Goal: Task Accomplishment & Management: Use online tool/utility

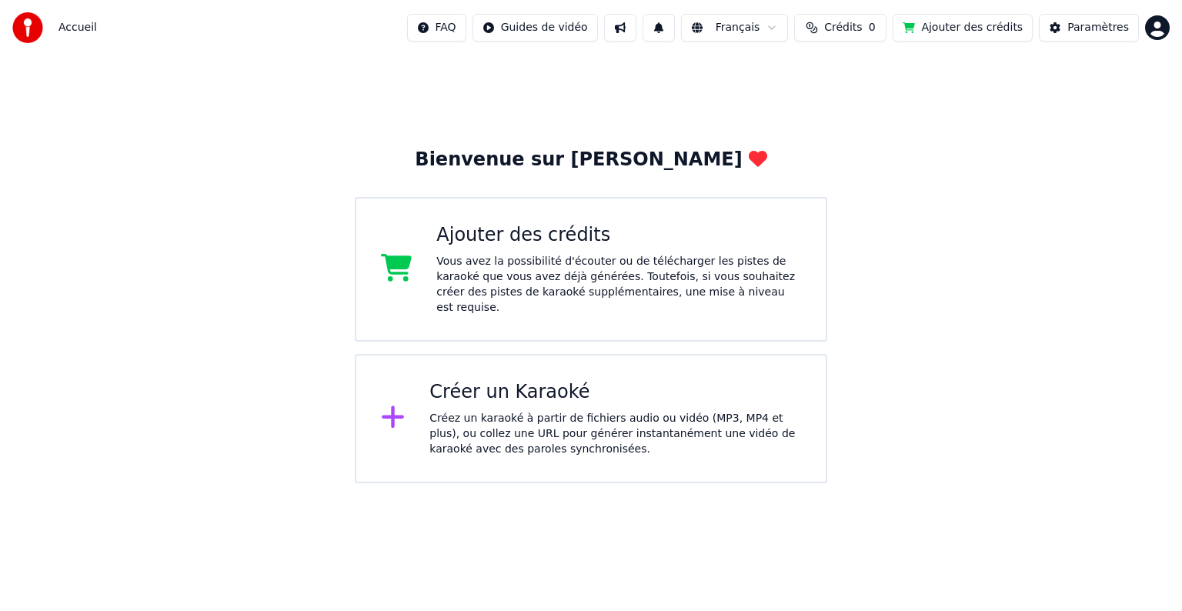
click at [727, 385] on div "Créer un Karaoké" at bounding box center [615, 392] width 372 height 25
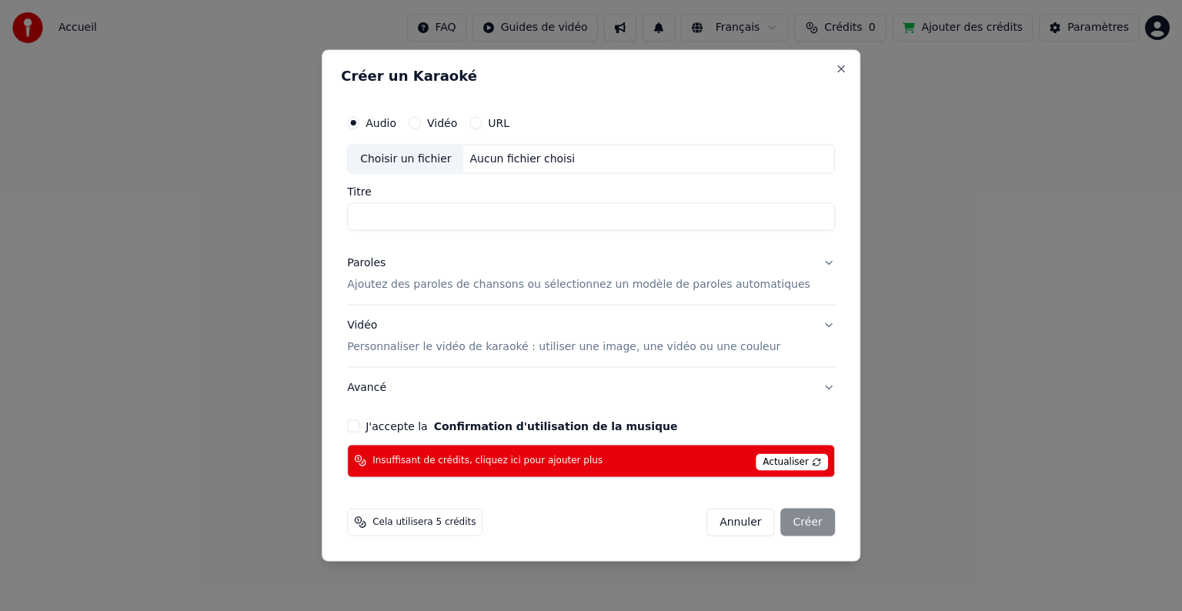
click at [818, 77] on div "Créer un Karaoké Audio Vidéo URL Choisir un fichier Aucun fichier choisi Titre …" at bounding box center [591, 306] width 539 height 512
click at [835, 68] on button "Close" at bounding box center [841, 69] width 12 height 12
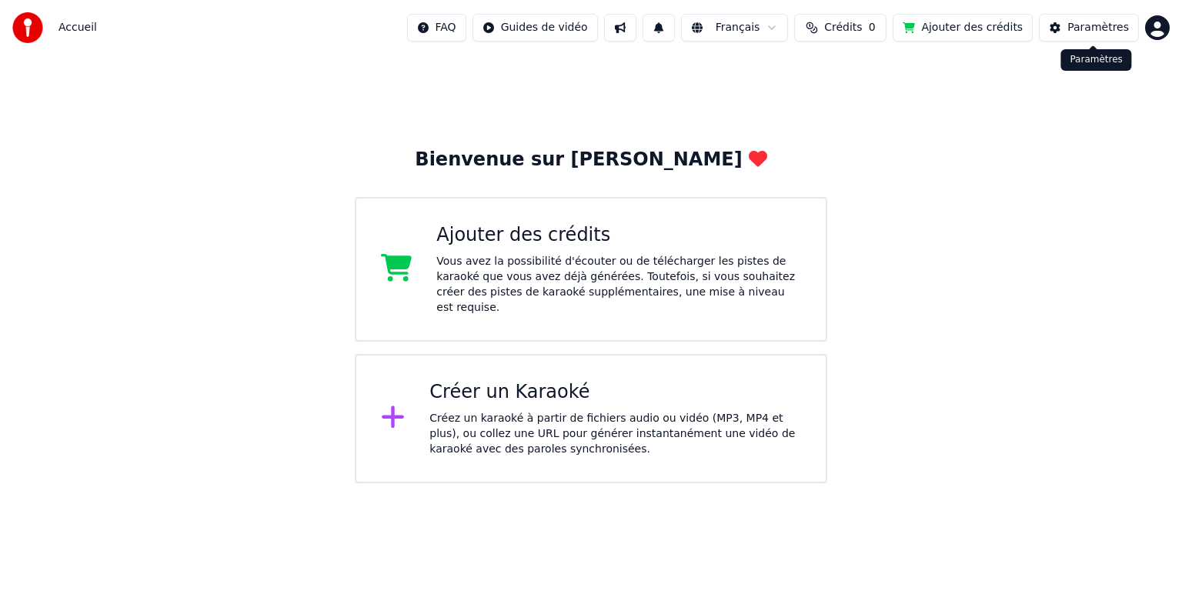
click at [1082, 25] on div "Paramètres" at bounding box center [1098, 27] width 62 height 15
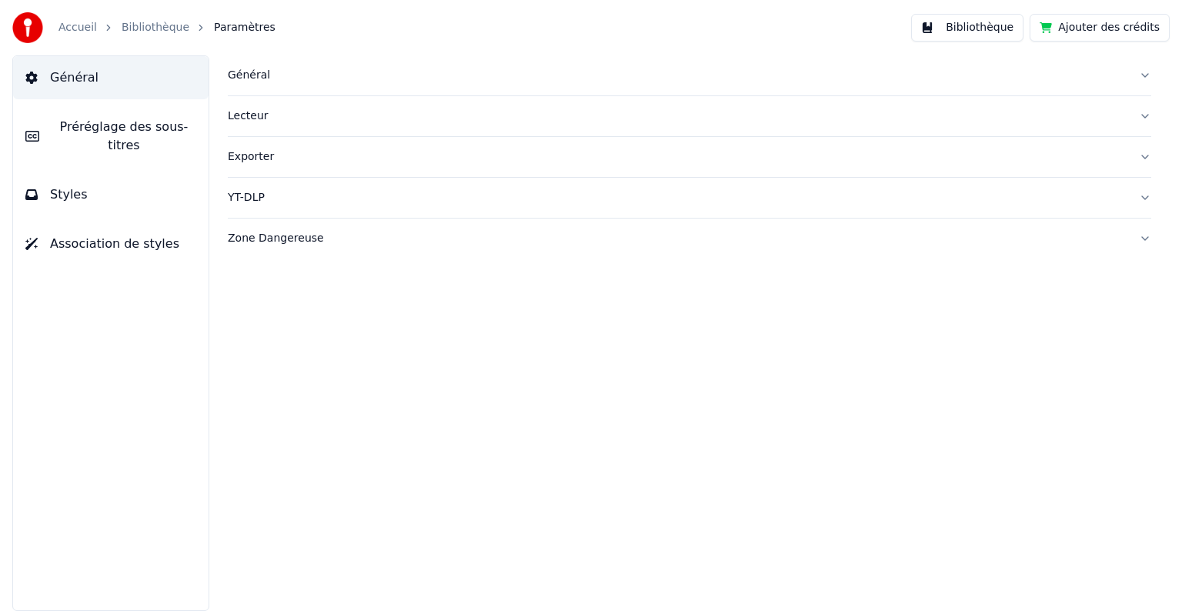
click at [1006, 28] on button "Bibliothèque" at bounding box center [967, 28] width 112 height 28
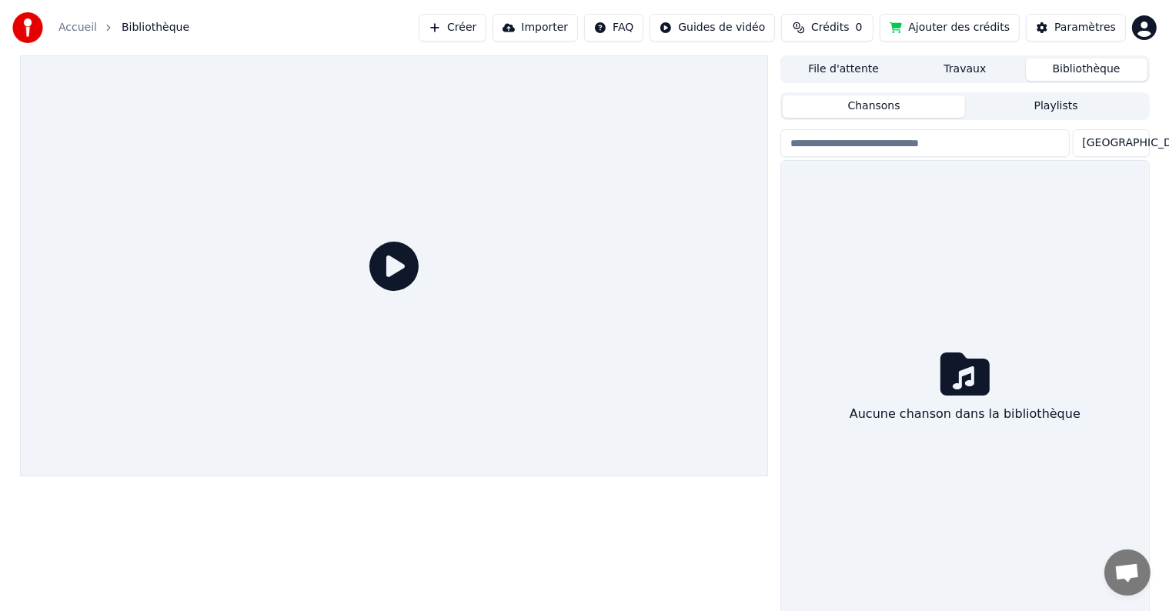
click at [486, 35] on button "Créer" at bounding box center [453, 28] width 68 height 28
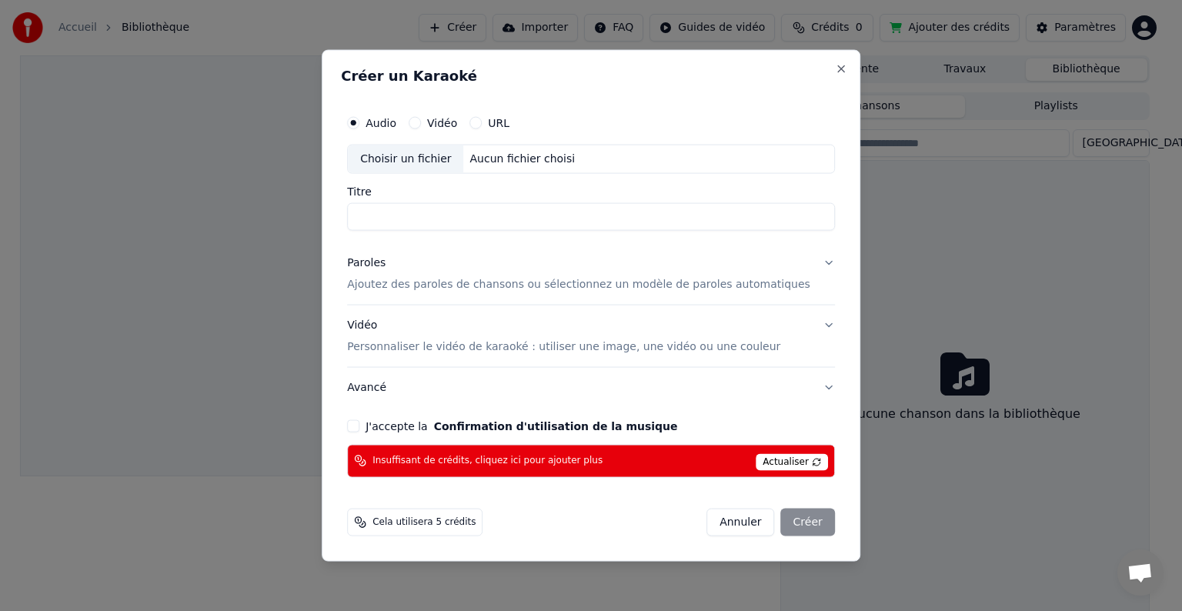
click at [756, 462] on span "Actualiser" at bounding box center [792, 461] width 72 height 17
click at [835, 68] on button "Close" at bounding box center [841, 69] width 12 height 12
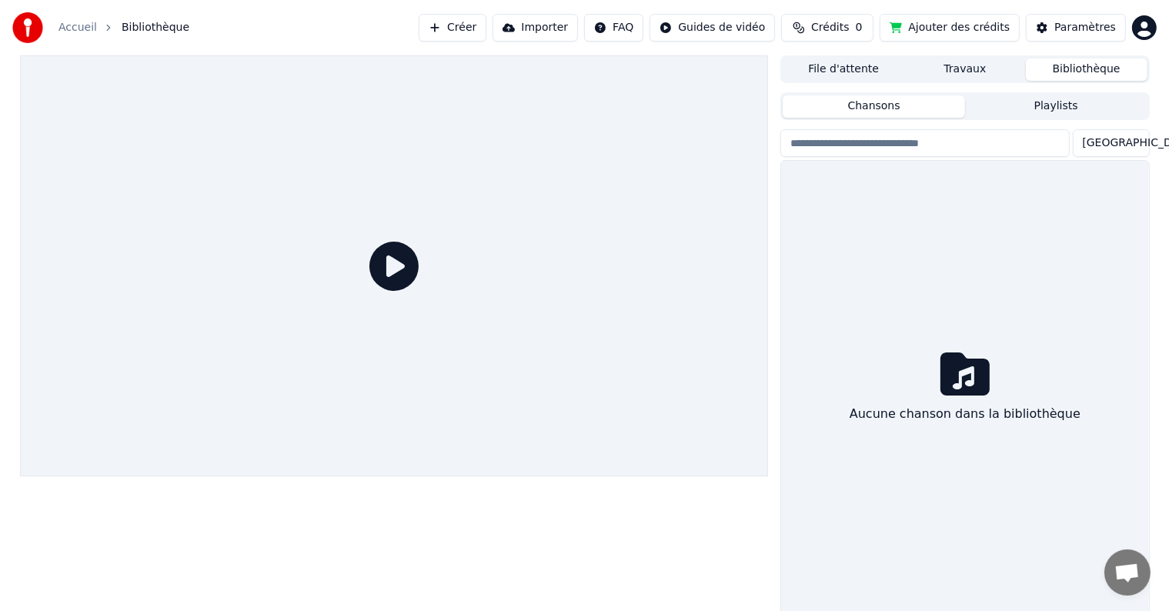
click at [943, 26] on button "Ajouter des crédits" at bounding box center [949, 28] width 140 height 28
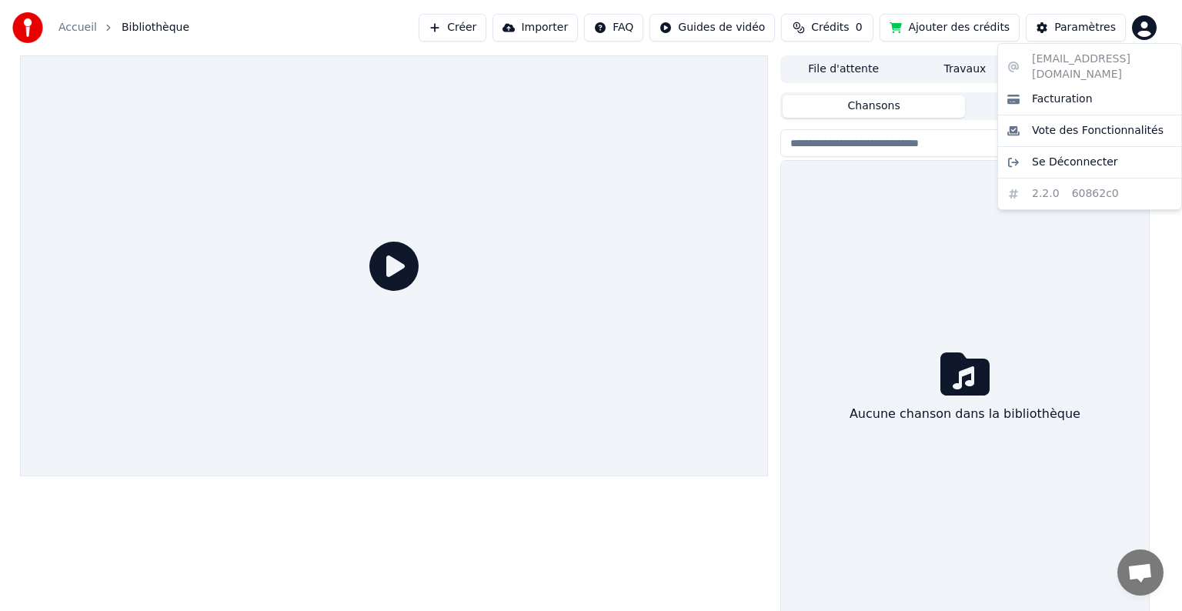
click at [1148, 34] on html "Accueil Bibliothèque Créer Importer FAQ Guides de vidéo Crédits 0 Ajouter des c…" at bounding box center [591, 305] width 1182 height 611
click at [968, 289] on html "Accueil Bibliothèque Créer Importer FAQ Guides de vidéo Crédits 0 Ajouter des c…" at bounding box center [591, 305] width 1182 height 611
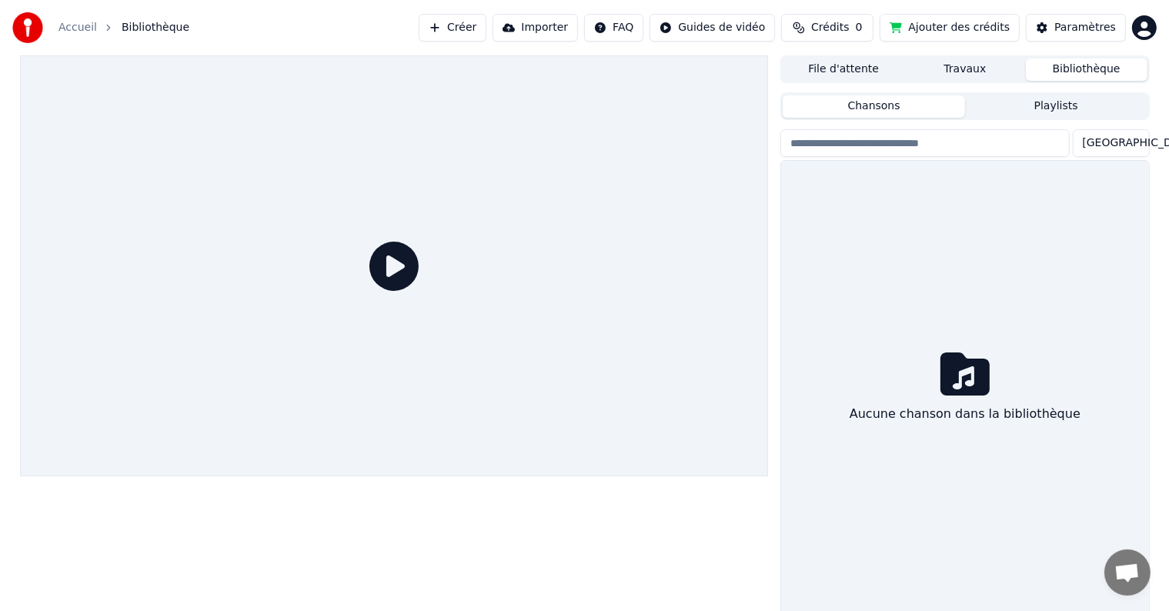
click at [843, 34] on span "Crédits" at bounding box center [830, 27] width 38 height 15
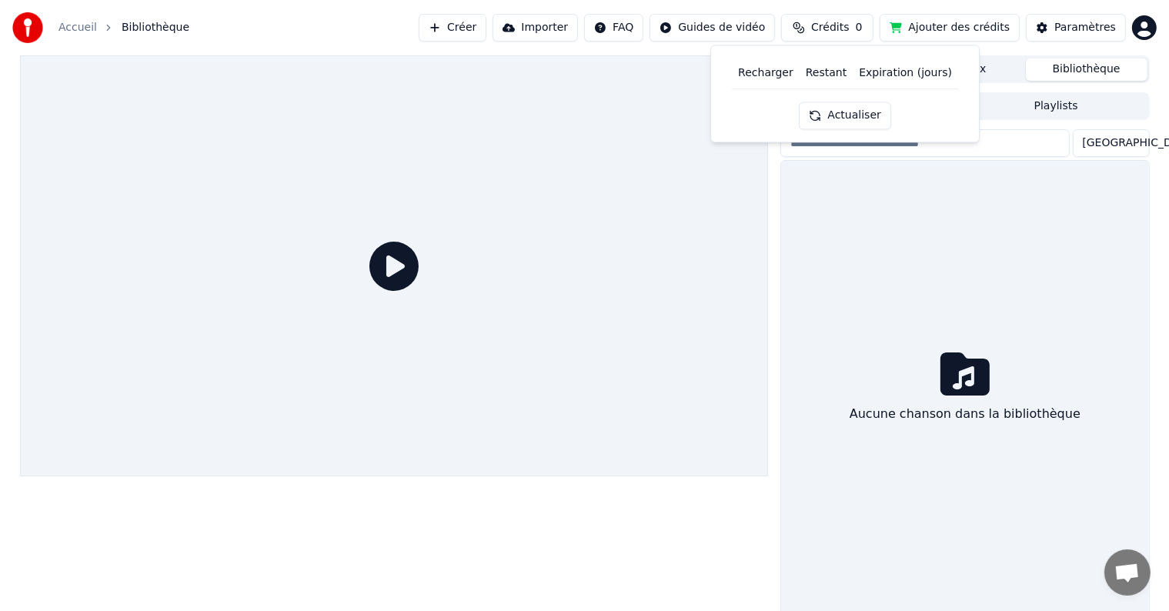
click at [869, 119] on button "Actualiser" at bounding box center [845, 116] width 92 height 28
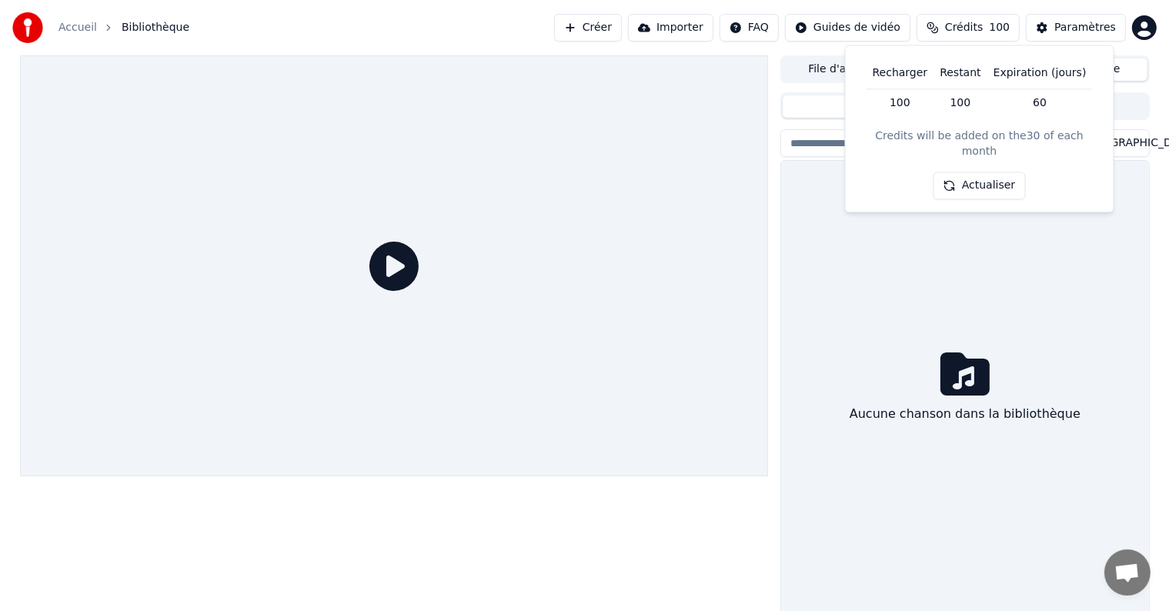
click at [961, 172] on button "Actualiser" at bounding box center [979, 186] width 92 height 28
click at [619, 31] on button "Créer" at bounding box center [588, 28] width 68 height 28
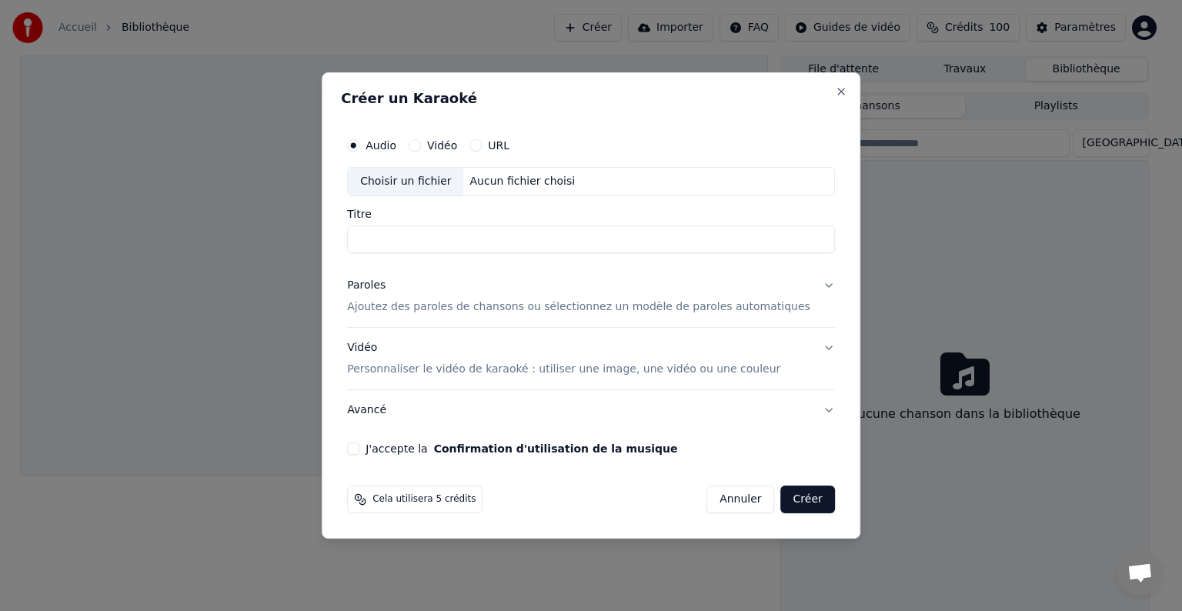
click at [422, 187] on div "Choisir un fichier" at bounding box center [405, 182] width 115 height 28
type input "**********"
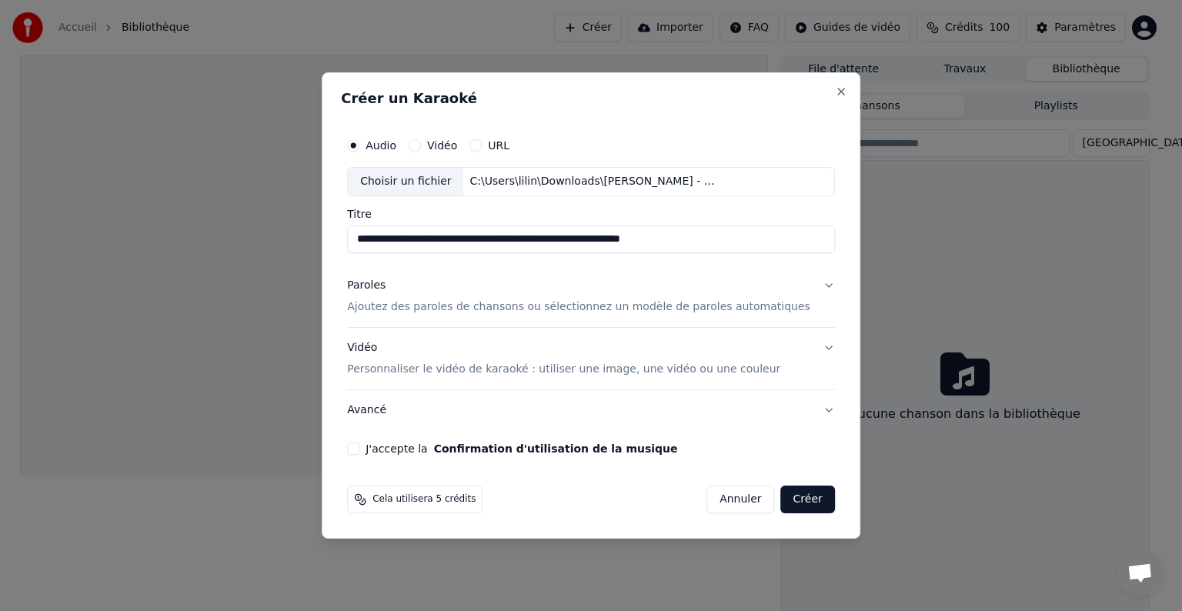
click at [805, 280] on button "Paroles Ajoutez des paroles de chansons ou sélectionnez un modèle de paroles au…" at bounding box center [591, 296] width 488 height 62
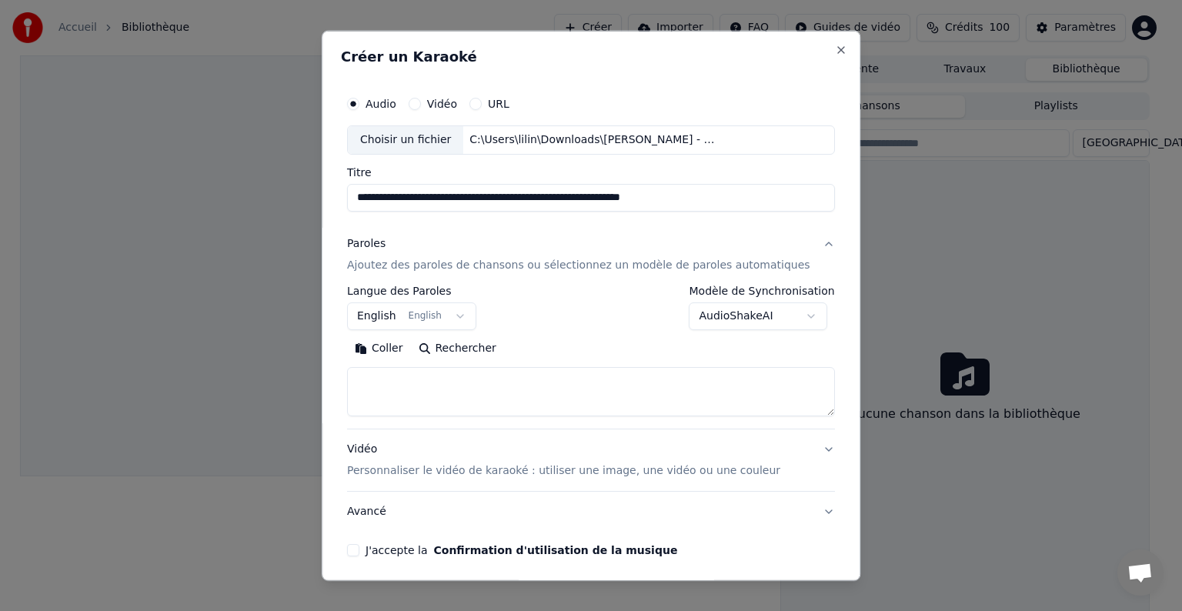
click at [472, 313] on body "**********" at bounding box center [584, 305] width 1169 height 611
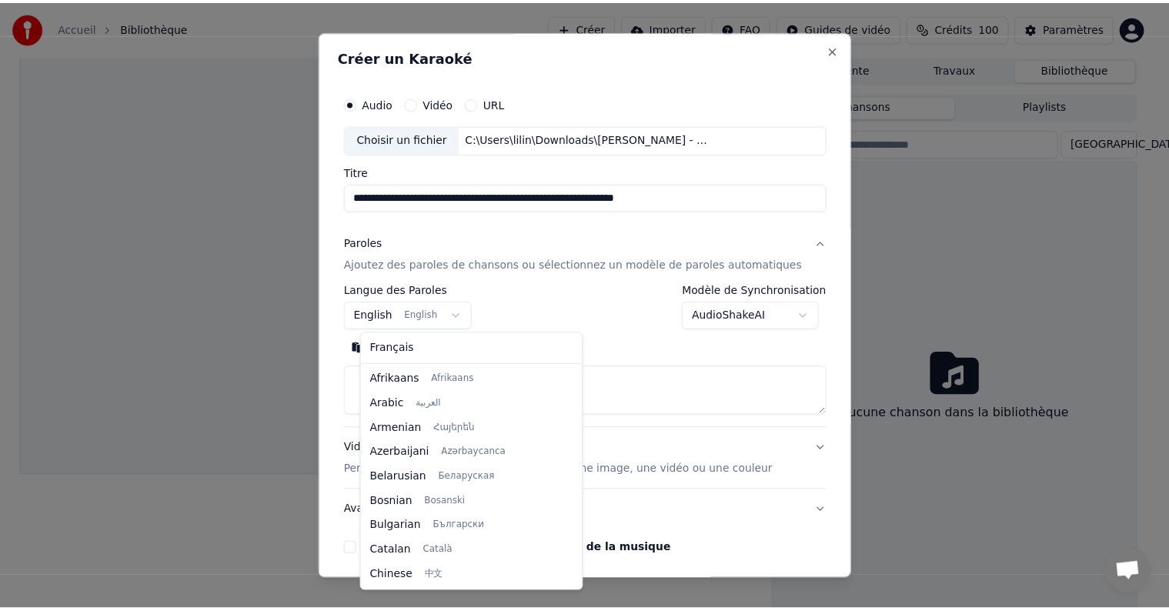
scroll to position [123, 0]
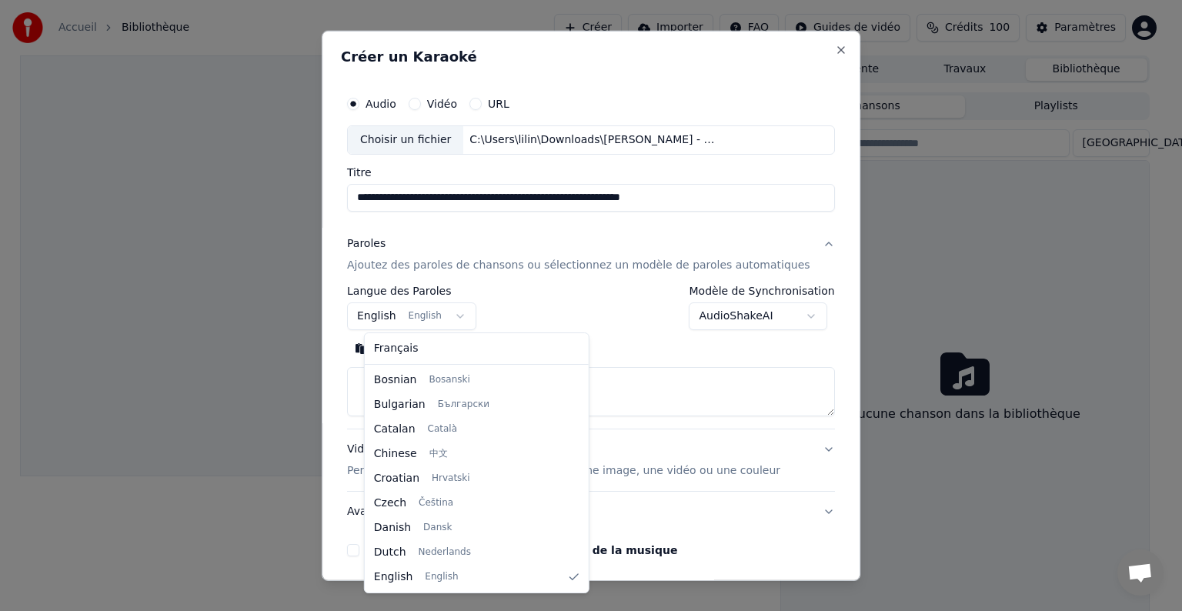
select select "**"
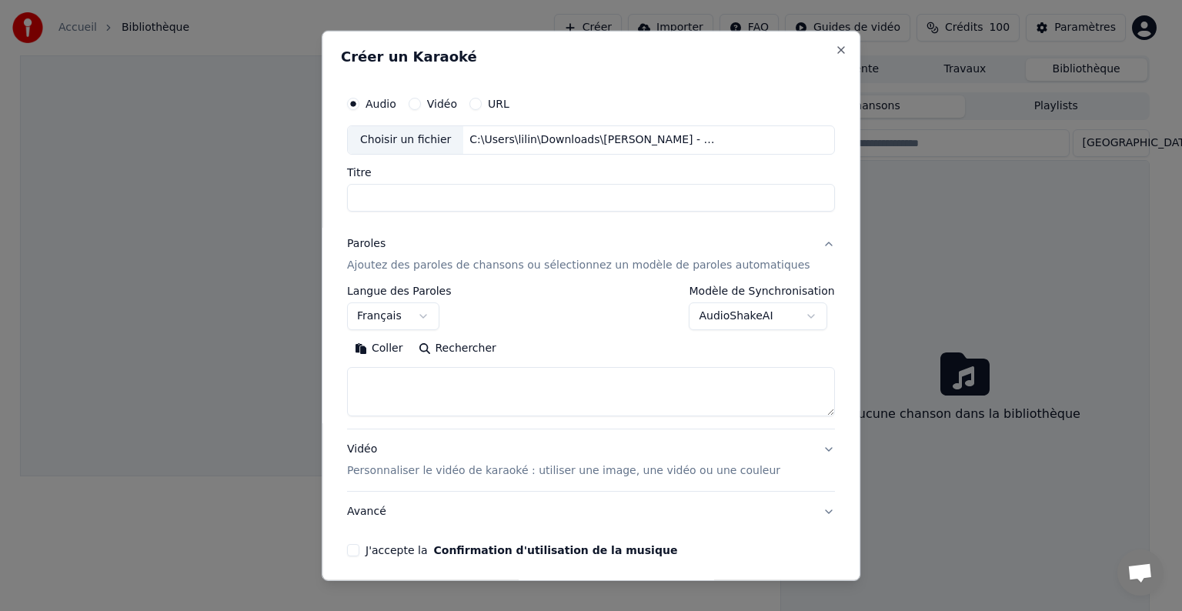
select select
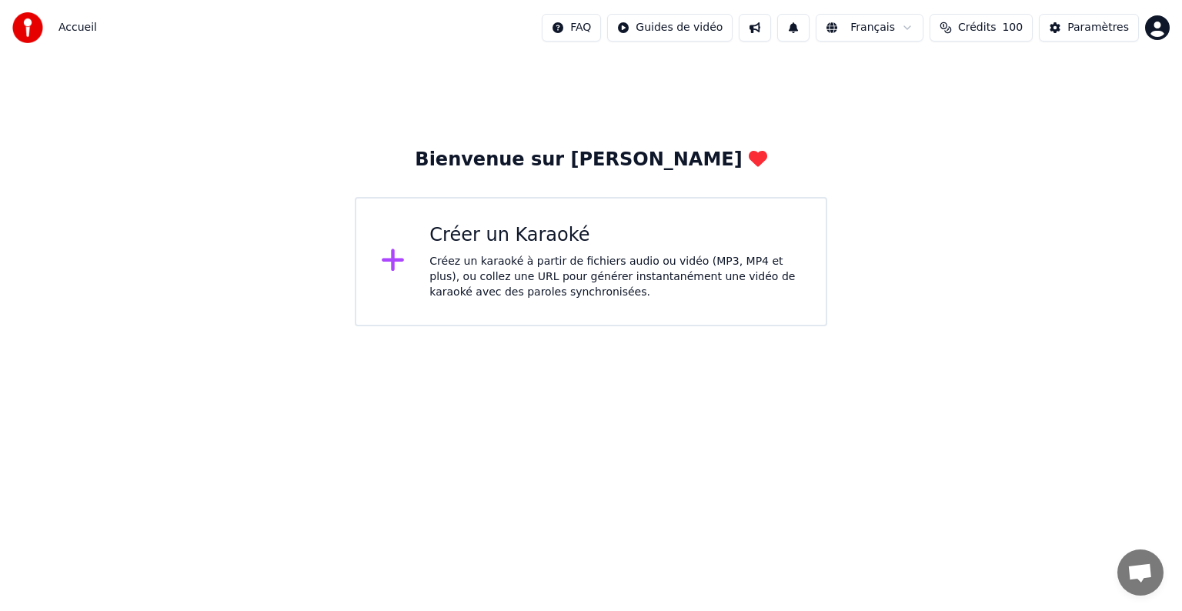
click at [581, 274] on div "Créez un karaoké à partir de fichiers audio ou vidéo (MP3, MP4 et plus), ou col…" at bounding box center [615, 277] width 372 height 46
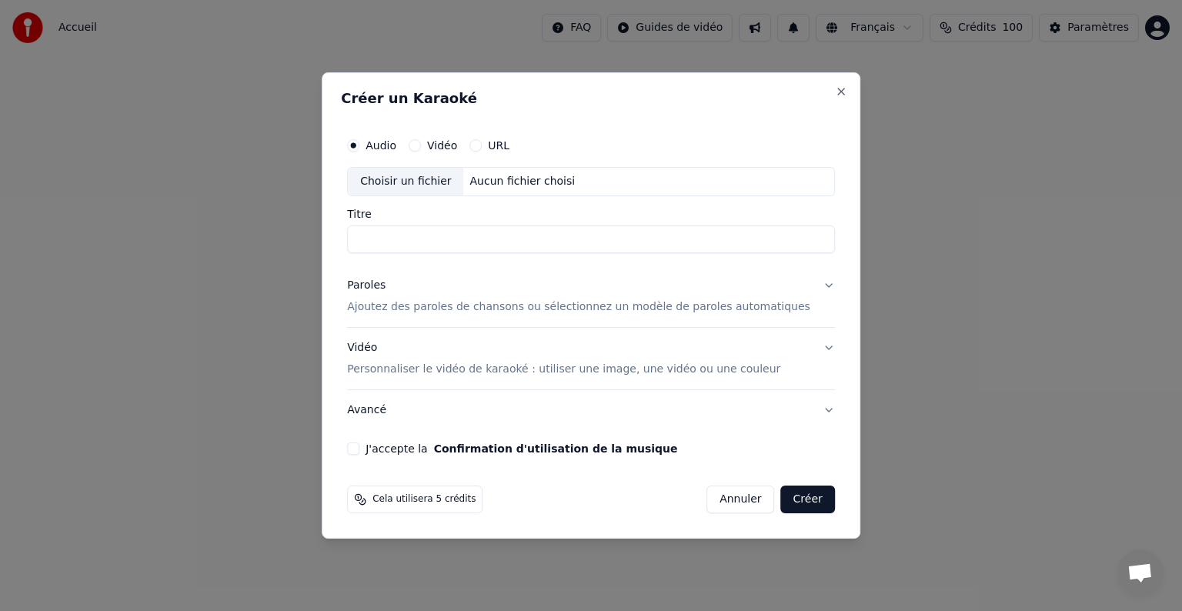
click at [414, 181] on div "Choisir un fichier" at bounding box center [405, 182] width 115 height 28
type input "**********"
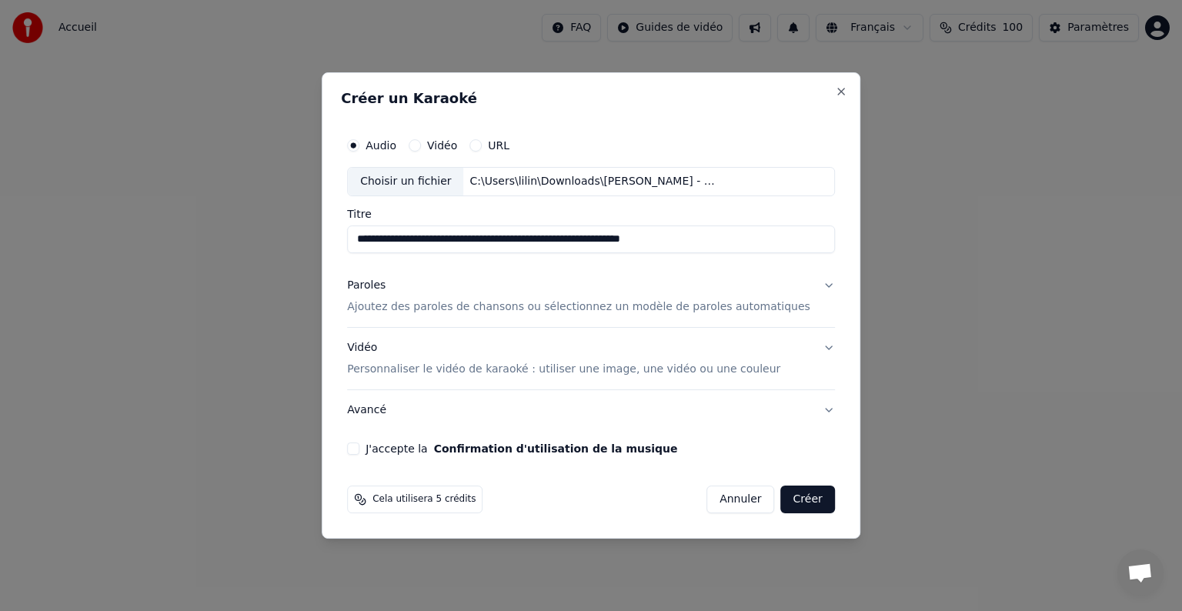
click at [806, 290] on button "Paroles Ajoutez des paroles de chansons ou sélectionnez un modèle de paroles au…" at bounding box center [591, 296] width 488 height 62
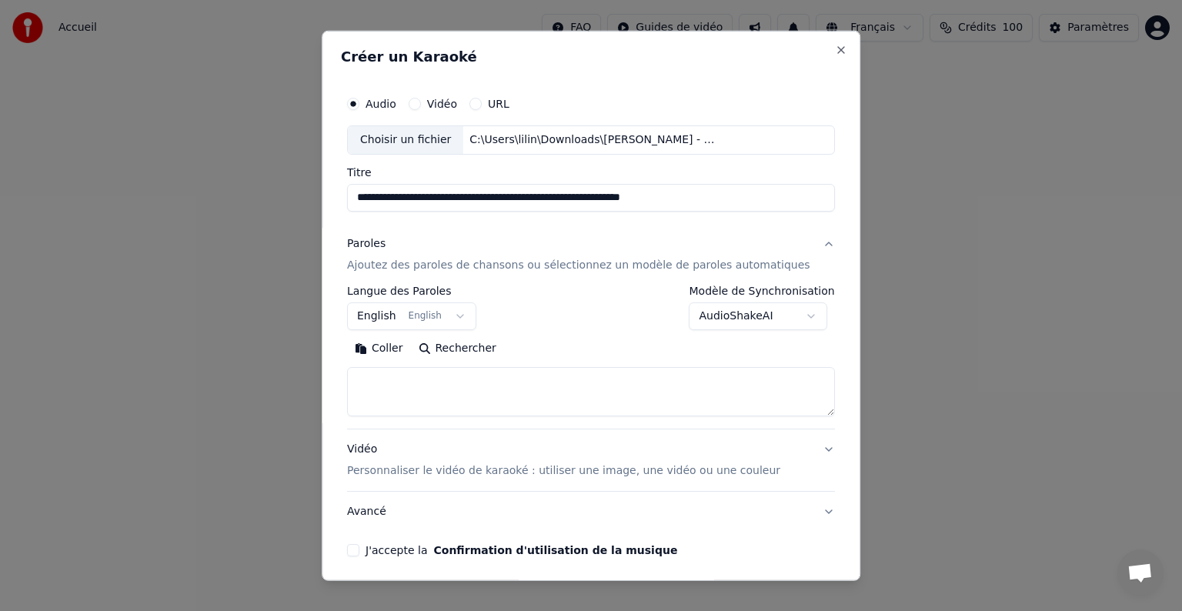
click at [455, 314] on body "**********" at bounding box center [591, 163] width 1182 height 326
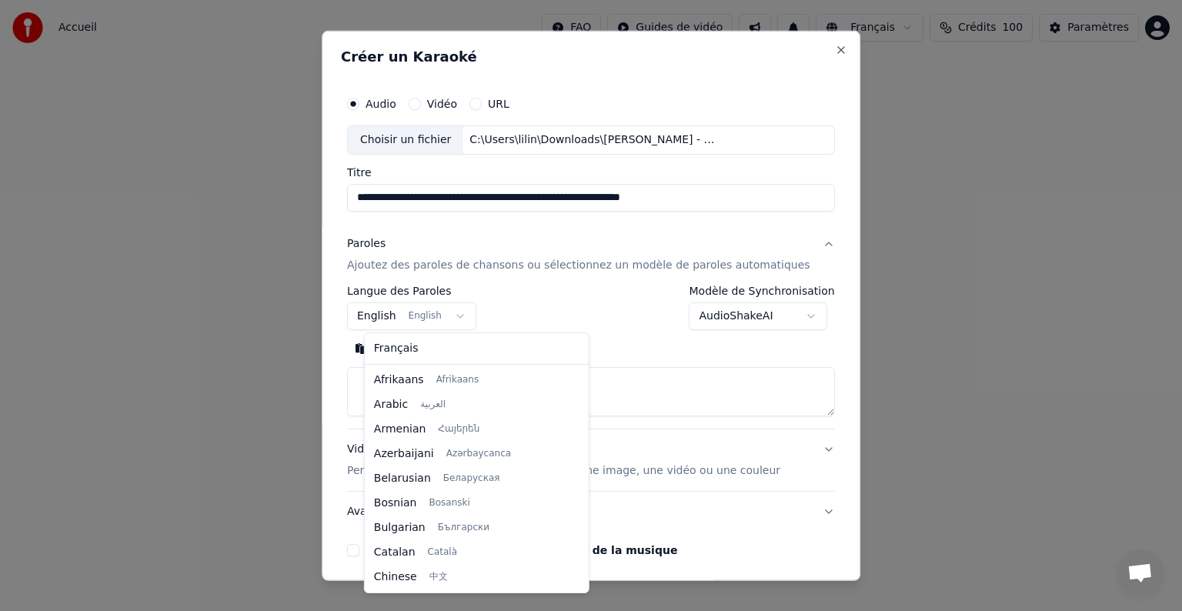
scroll to position [123, 0]
select select "**"
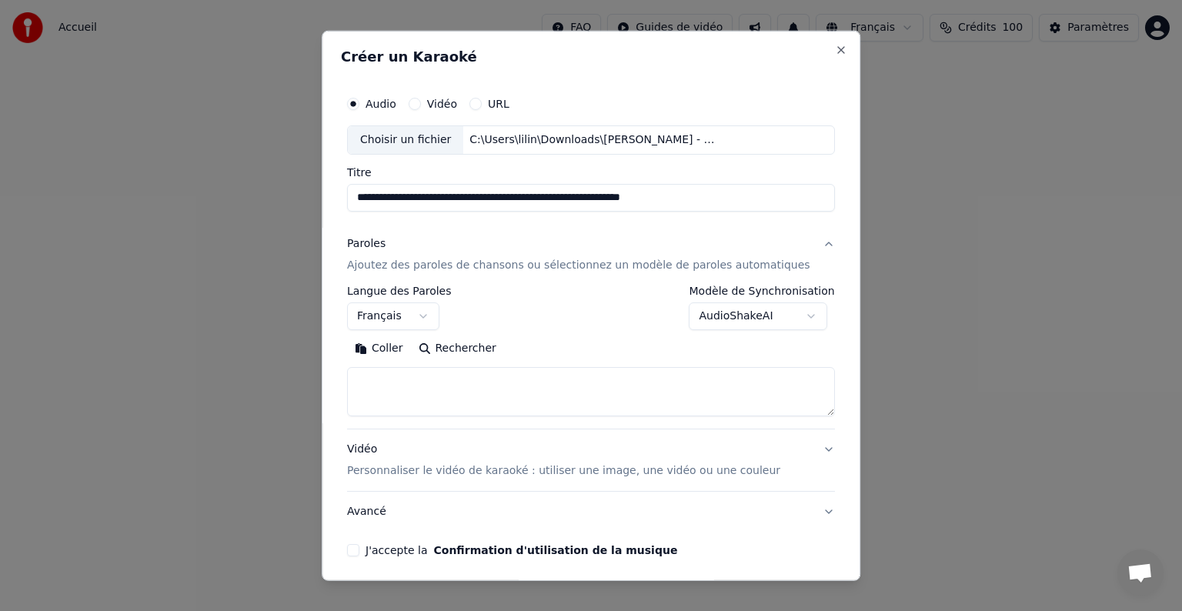
click at [397, 349] on button "Coller" at bounding box center [379, 348] width 64 height 25
click at [359, 548] on button "J'accepte la Confirmation d'utilisation de la musique" at bounding box center [353, 550] width 12 height 12
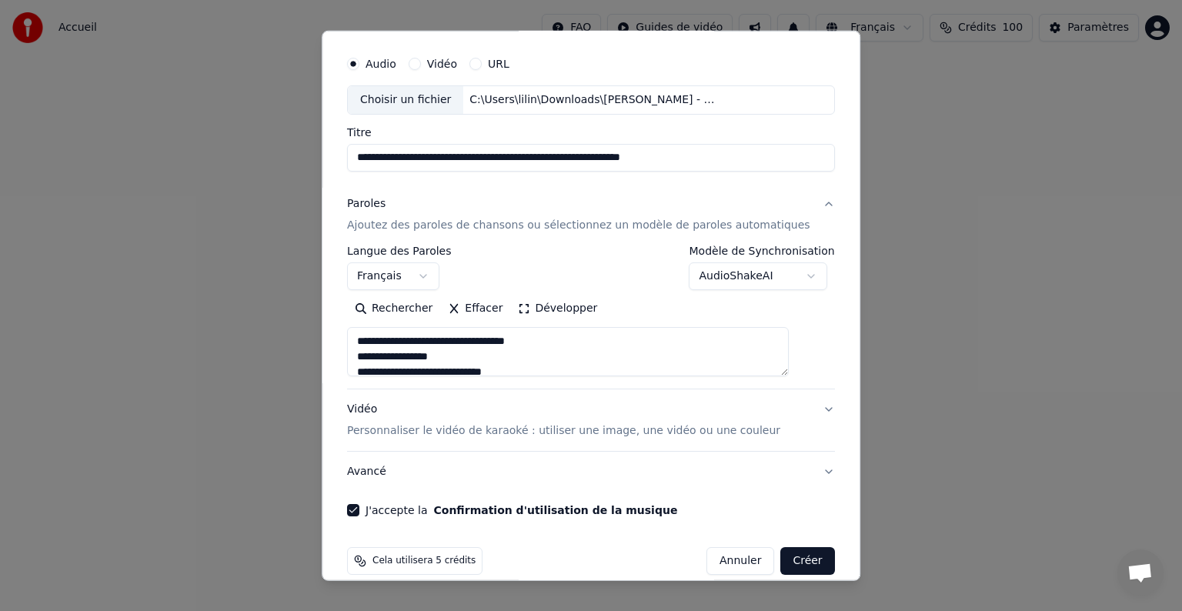
scroll to position [58, 0]
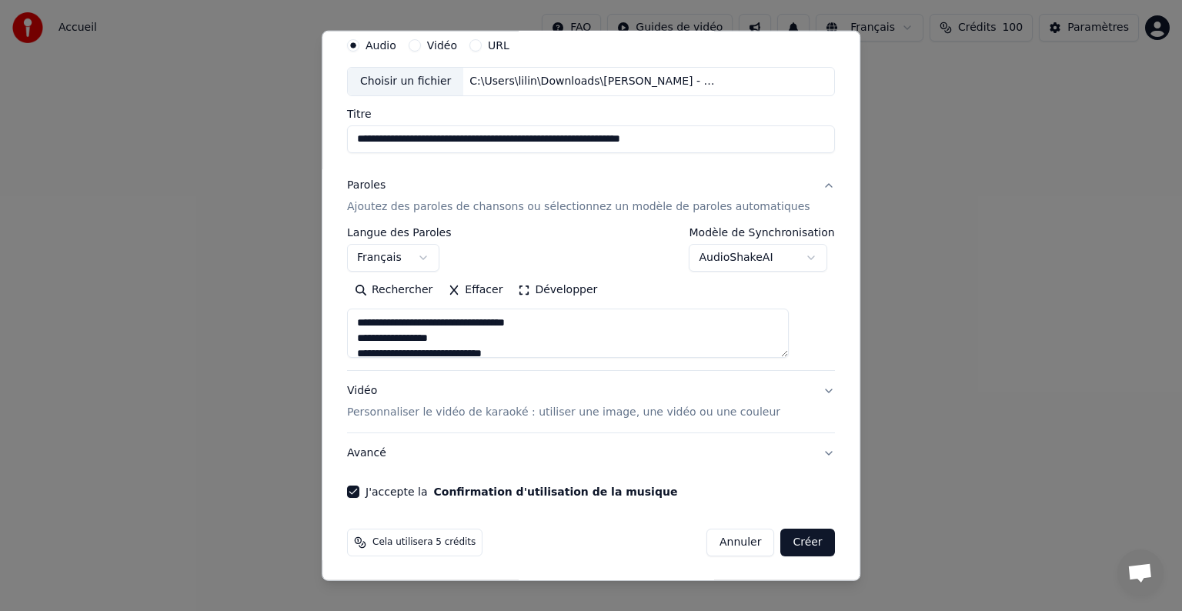
click at [792, 541] on button "Créer" at bounding box center [808, 543] width 54 height 28
type textarea "**********"
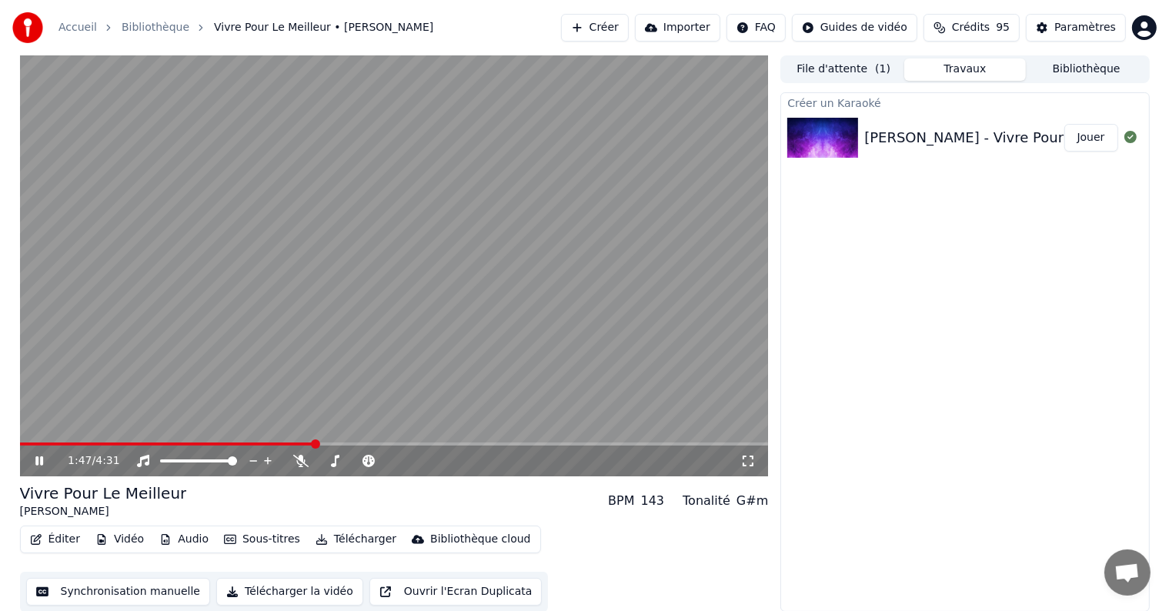
click at [26, 442] on video at bounding box center [394, 265] width 749 height 421
click at [20, 442] on span at bounding box center [20, 443] width 0 height 3
click at [39, 462] on icon at bounding box center [39, 461] width 9 height 11
click at [40, 459] on icon at bounding box center [39, 460] width 8 height 9
click at [40, 459] on icon at bounding box center [39, 461] width 9 height 11
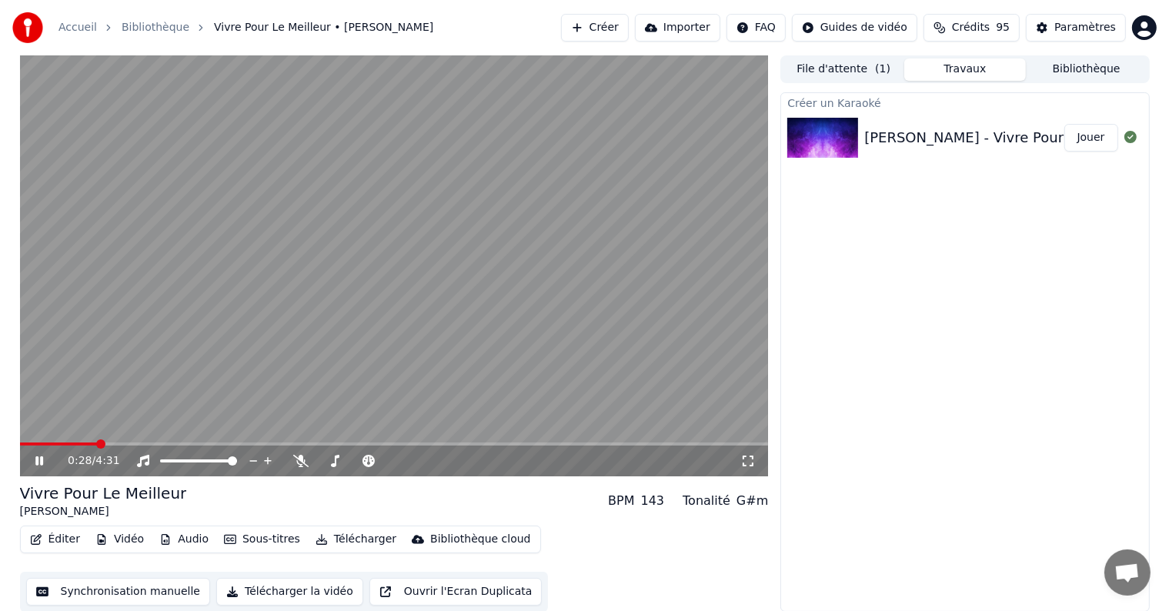
click at [40, 459] on icon at bounding box center [39, 460] width 8 height 9
click at [40, 459] on icon at bounding box center [39, 461] width 9 height 11
click at [21, 442] on span at bounding box center [80, 443] width 121 height 3
click at [39, 462] on icon at bounding box center [50, 461] width 36 height 12
click at [39, 462] on icon at bounding box center [39, 461] width 9 height 11
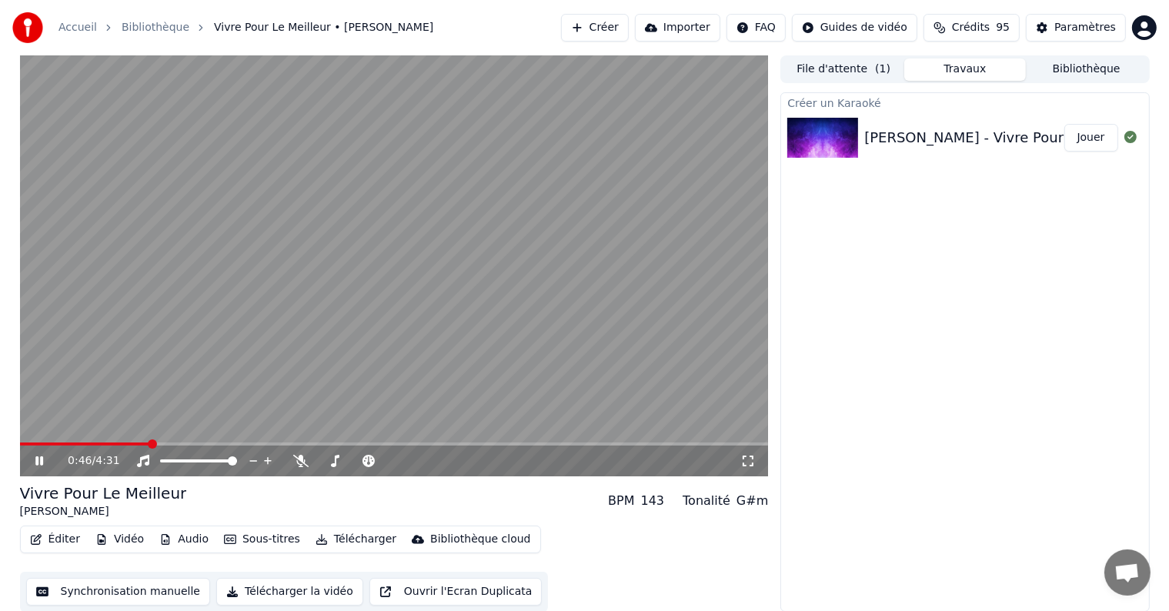
click at [175, 439] on video at bounding box center [394, 265] width 749 height 421
click at [40, 454] on div "0:47 / 4:31" at bounding box center [394, 460] width 736 height 15
click at [134, 442] on span at bounding box center [138, 443] width 9 height 9
click at [38, 457] on icon at bounding box center [39, 461] width 9 height 11
click at [38, 457] on icon at bounding box center [39, 460] width 8 height 9
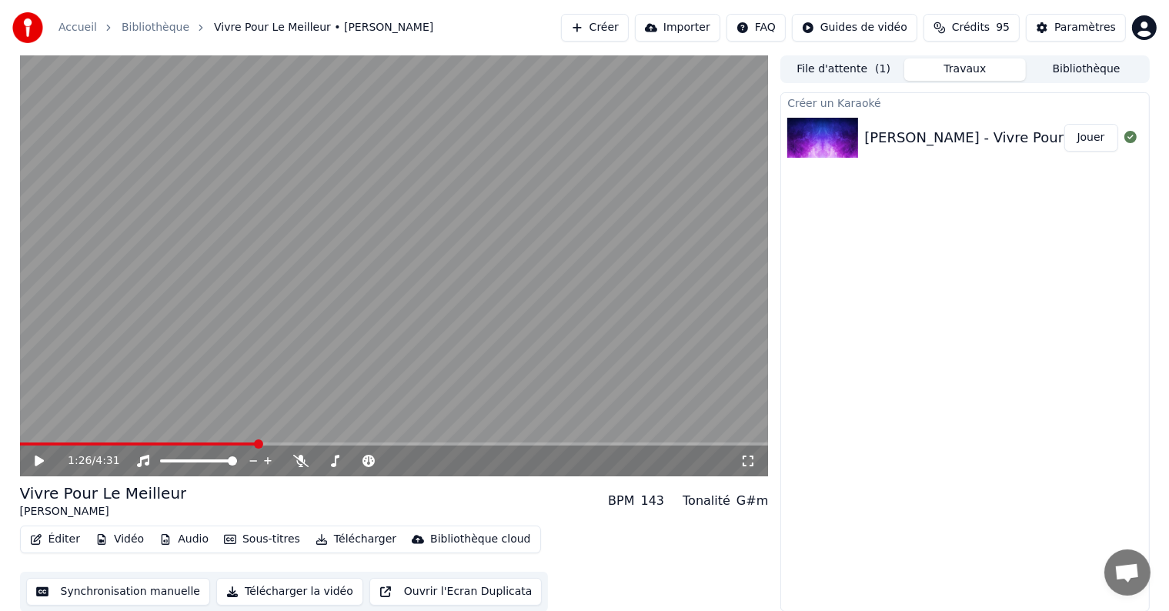
click at [231, 443] on span at bounding box center [139, 443] width 238 height 3
click at [209, 442] on video at bounding box center [394, 265] width 749 height 421
click at [189, 442] on video at bounding box center [394, 265] width 749 height 421
click at [184, 442] on span at bounding box center [102, 443] width 165 height 3
click at [42, 458] on icon at bounding box center [50, 461] width 36 height 12
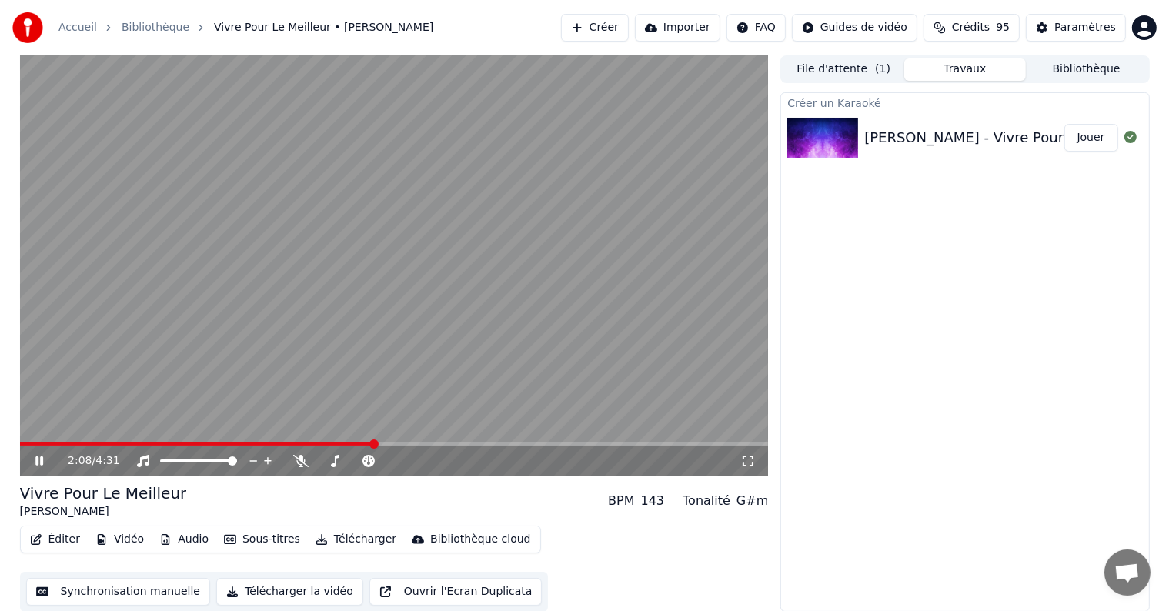
click at [622, 28] on button "Créer" at bounding box center [595, 28] width 68 height 28
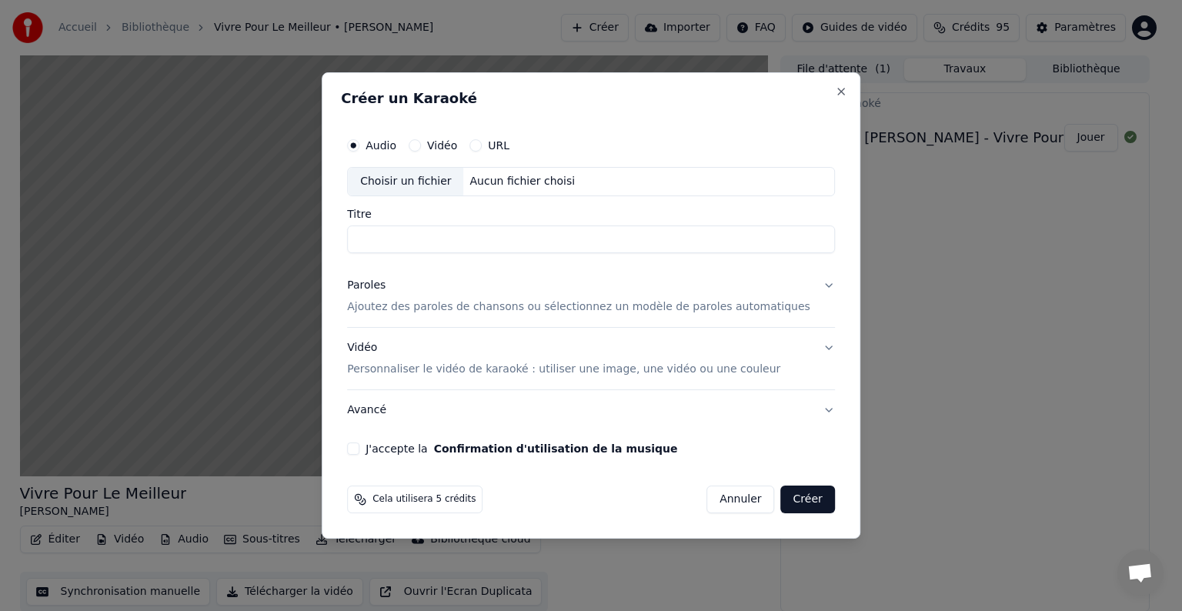
click at [427, 240] on input "Titre" at bounding box center [591, 239] width 488 height 28
click at [431, 179] on div "Choisir un fichier" at bounding box center [405, 182] width 115 height 28
type input "**********"
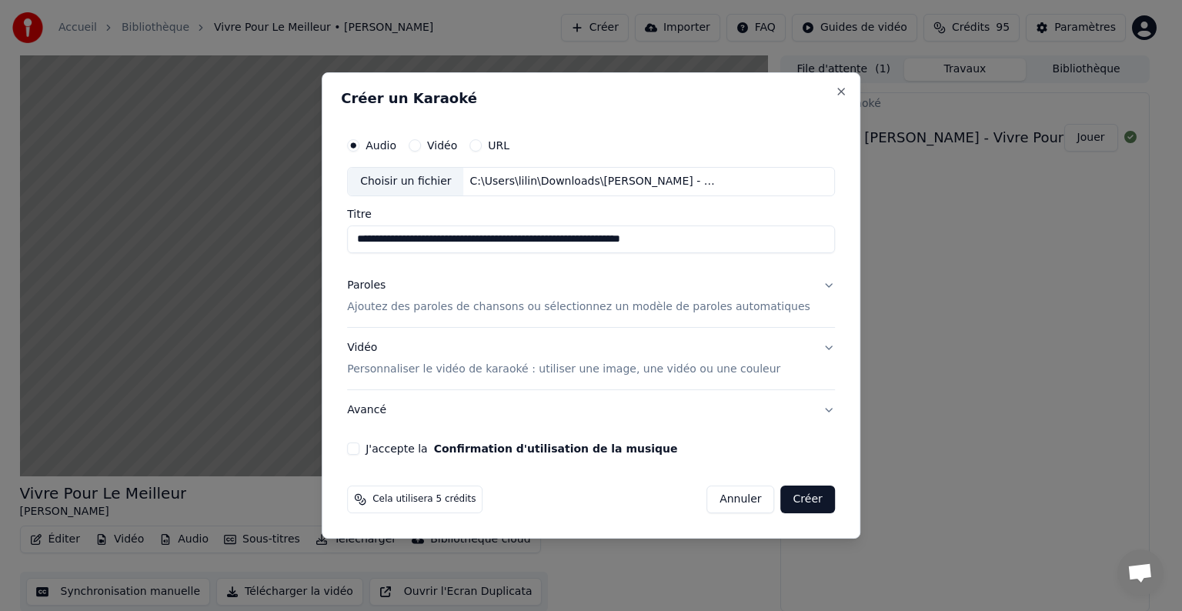
click at [803, 293] on button "Paroles Ajoutez des paroles de chansons ou sélectionnez un modèle de paroles au…" at bounding box center [591, 296] width 488 height 62
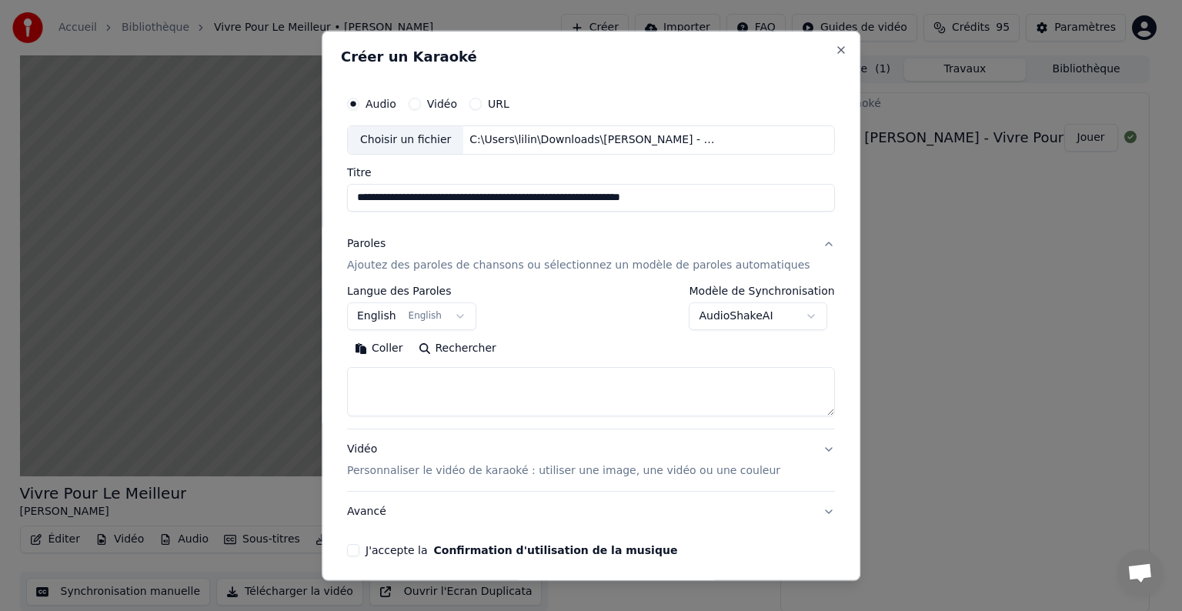
click at [455, 309] on body "**********" at bounding box center [584, 305] width 1169 height 611
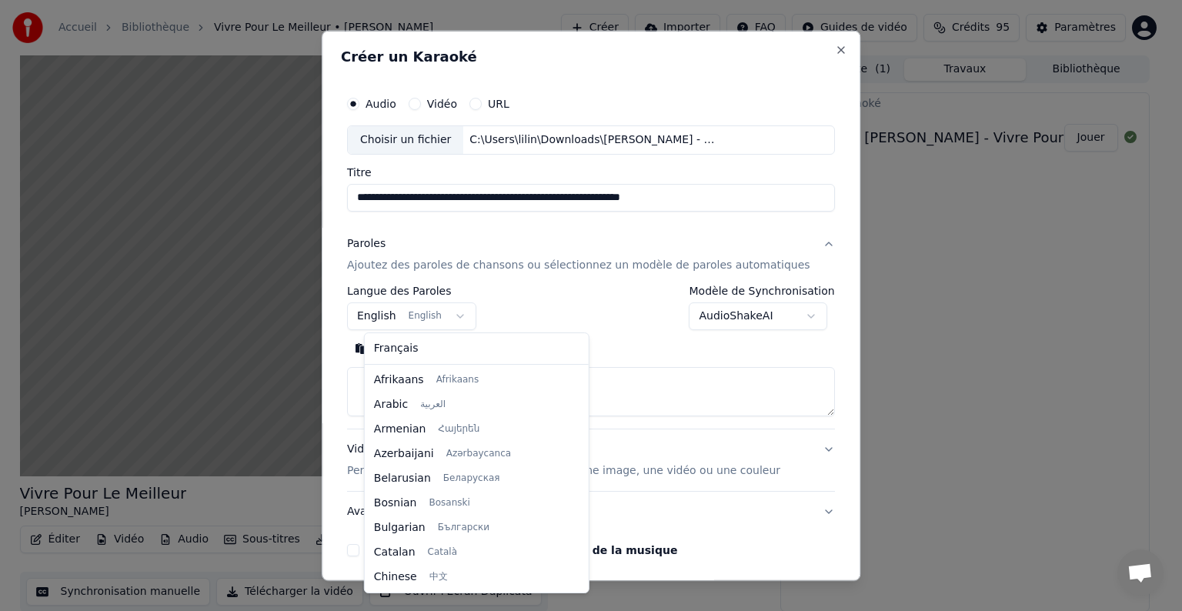
scroll to position [123, 0]
select select "**"
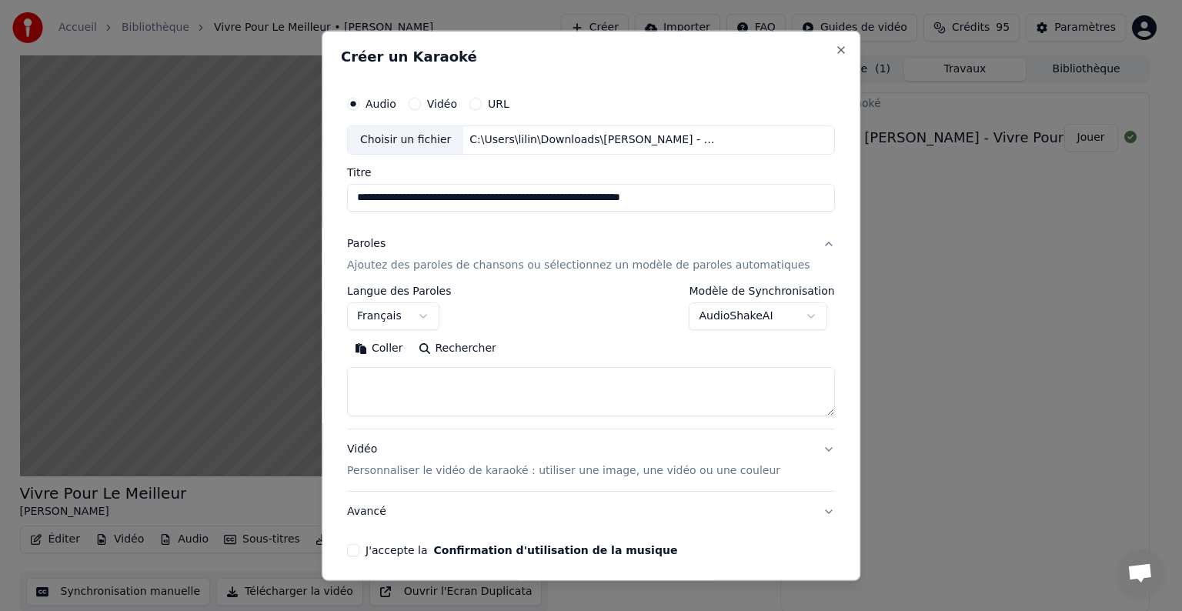
click at [394, 345] on button "Coller" at bounding box center [379, 348] width 64 height 25
click at [359, 547] on button "J'accepte la Confirmation d'utilisation de la musique" at bounding box center [353, 550] width 12 height 12
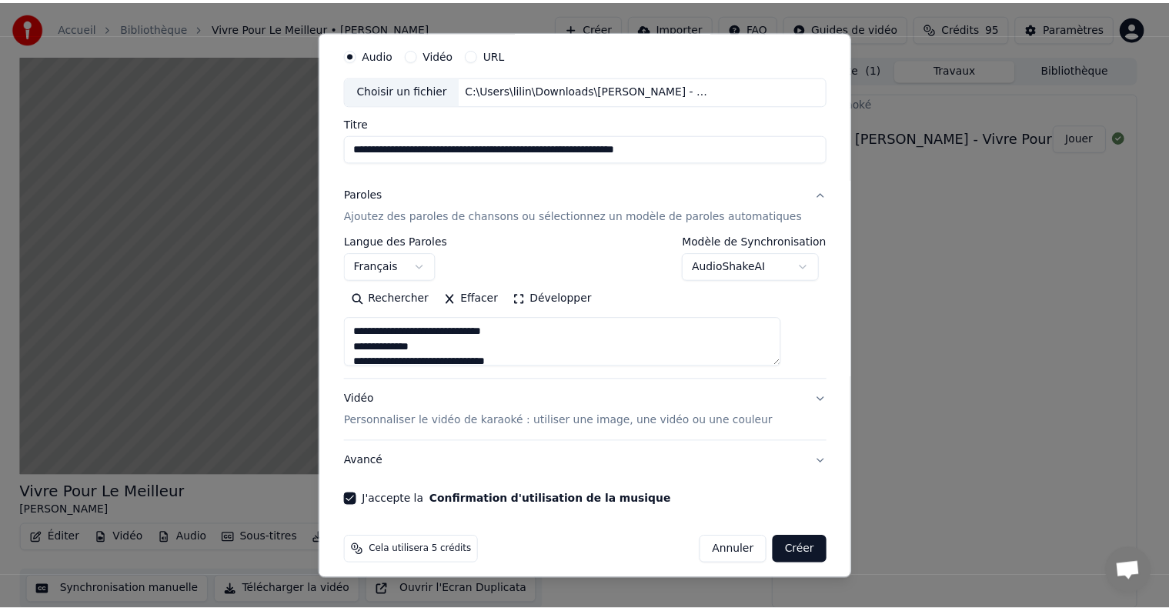
scroll to position [55, 0]
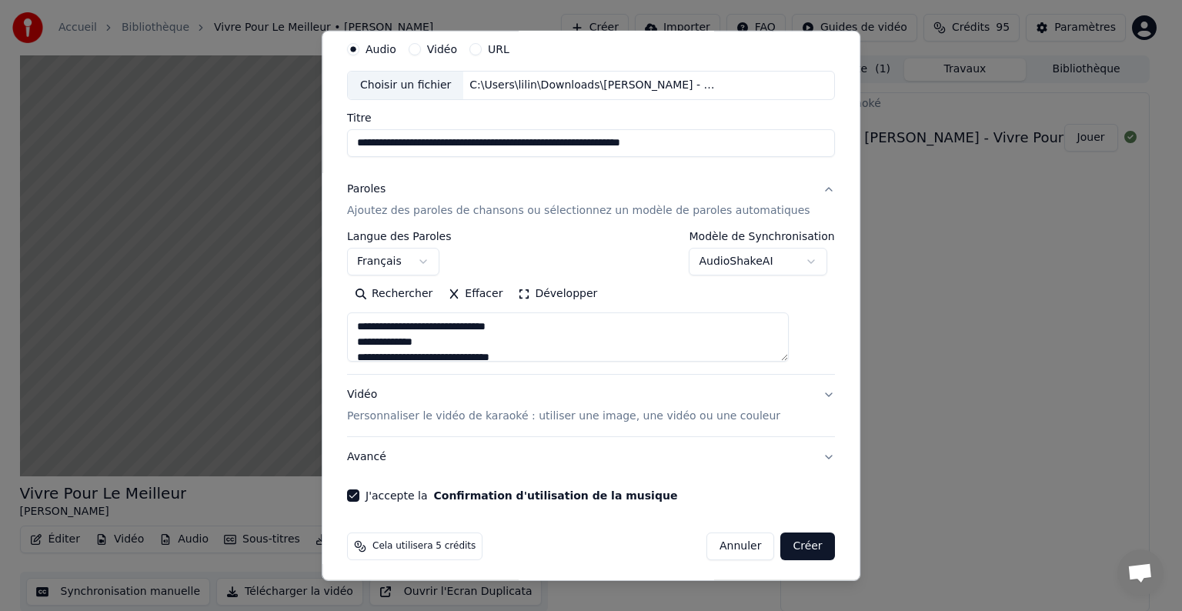
click at [782, 548] on button "Créer" at bounding box center [808, 546] width 54 height 28
type textarea "**********"
select select
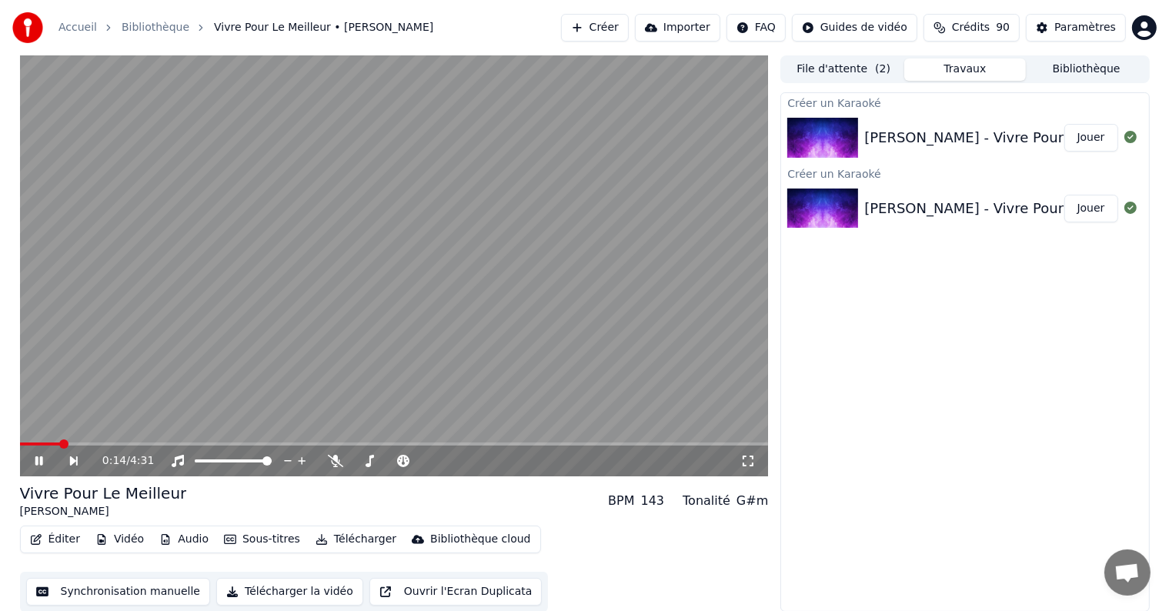
click at [976, 123] on div "Johnny Hallyday - Vivre Pour Le Meilleur (Clip Officiel Remasterisé) Jouer" at bounding box center [964, 138] width 367 height 52
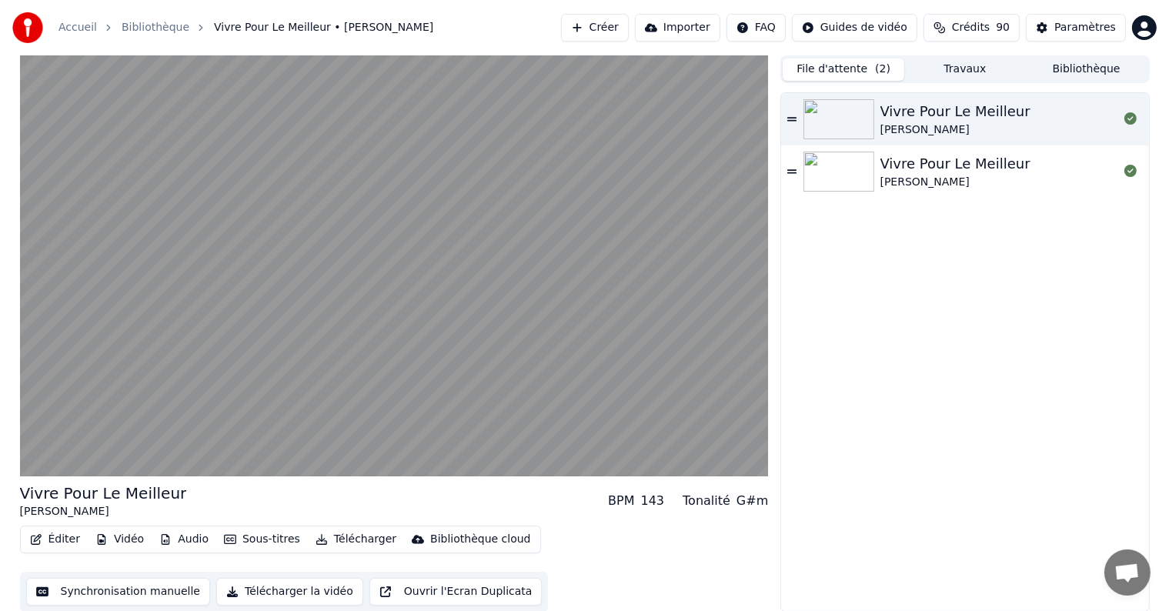
click at [866, 67] on button "File d'attente ( 2 )" at bounding box center [844, 69] width 122 height 22
click at [1077, 73] on button "Bibliothèque" at bounding box center [1087, 69] width 122 height 22
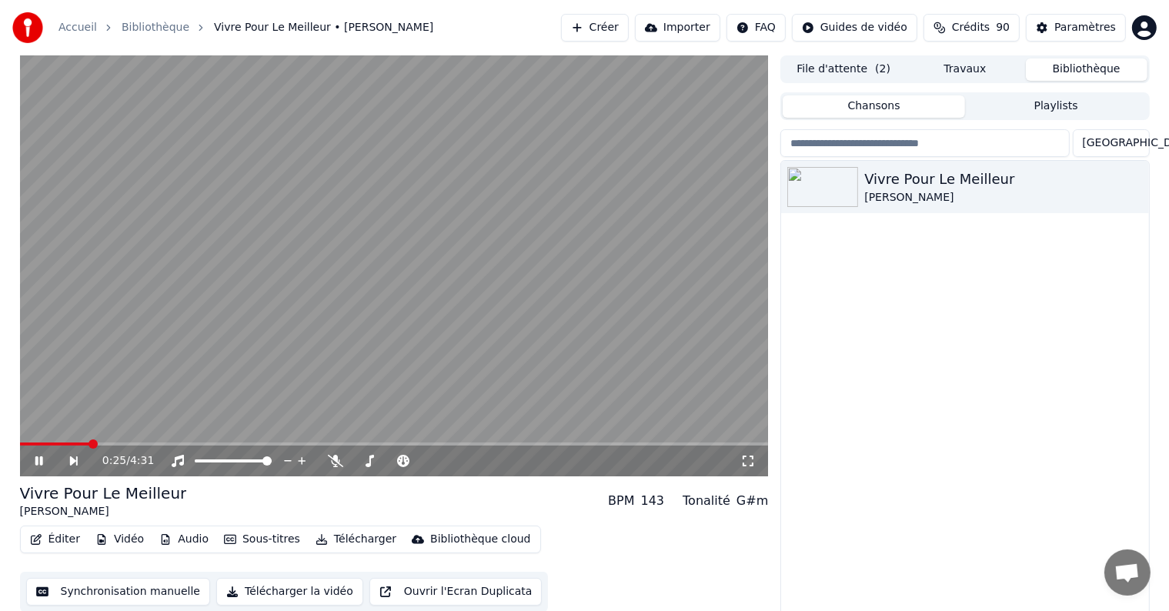
click at [40, 459] on icon at bounding box center [39, 460] width 8 height 9
click at [1023, 182] on div "Vivre Pour Le Meilleur" at bounding box center [995, 180] width 262 height 22
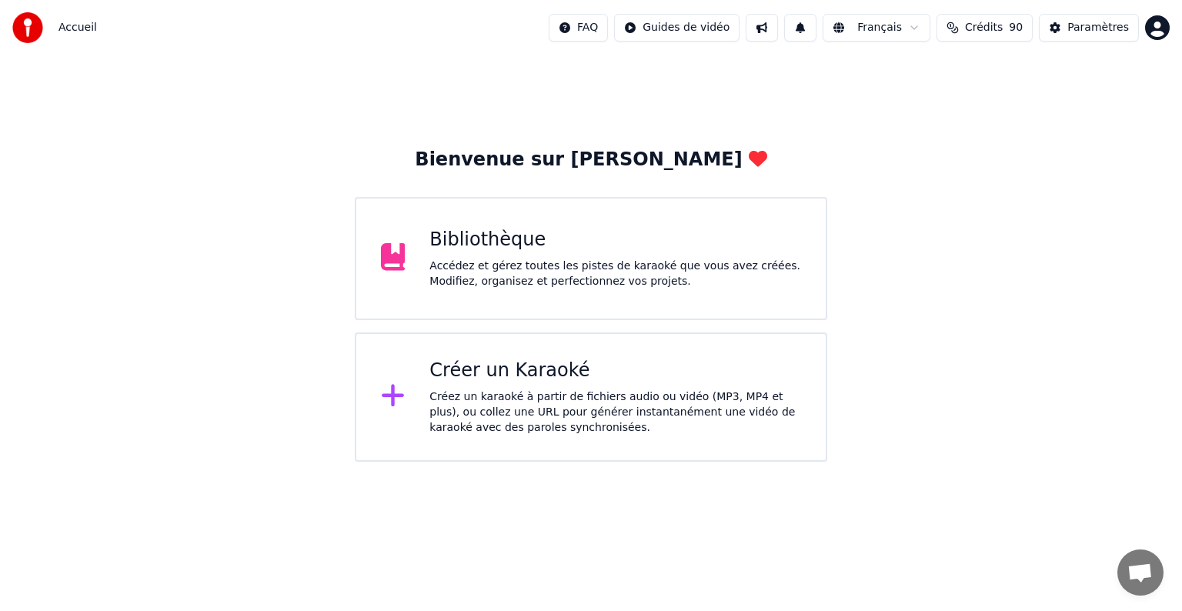
click at [509, 265] on div "Accédez et gérez toutes les pistes de karaoké que vous avez créées. Modifiez, o…" at bounding box center [615, 274] width 372 height 31
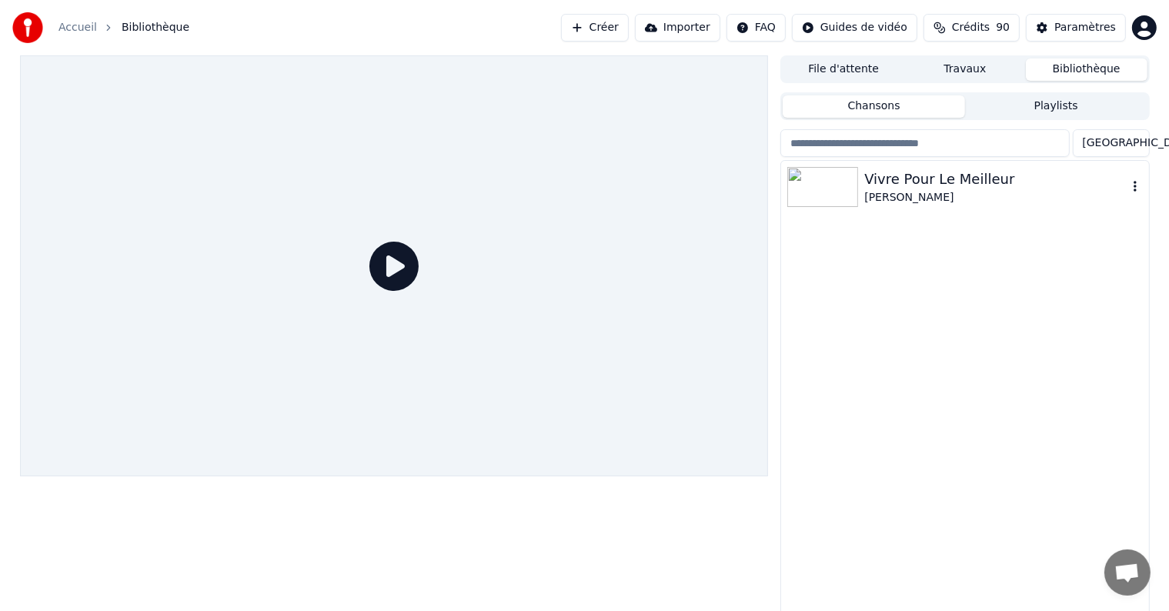
click at [1034, 193] on div "[PERSON_NAME]" at bounding box center [995, 197] width 262 height 15
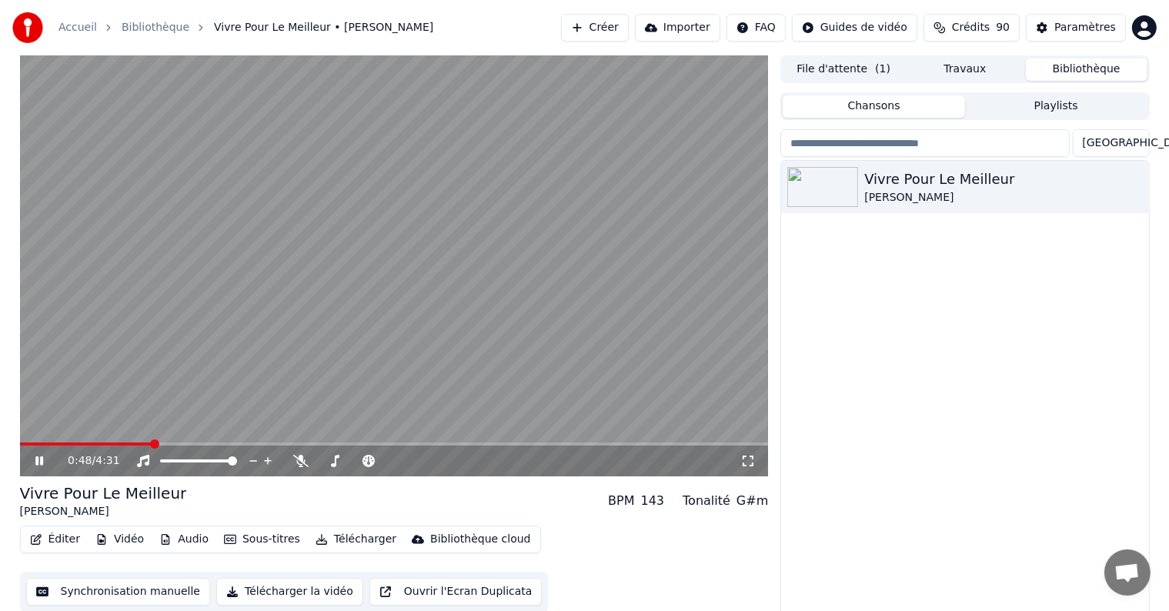
click at [159, 439] on span at bounding box center [154, 443] width 9 height 9
click at [126, 436] on video at bounding box center [394, 265] width 749 height 421
click at [79, 446] on div "1:03 / 4:31" at bounding box center [394, 460] width 749 height 31
click at [80, 443] on span at bounding box center [107, 443] width 175 height 3
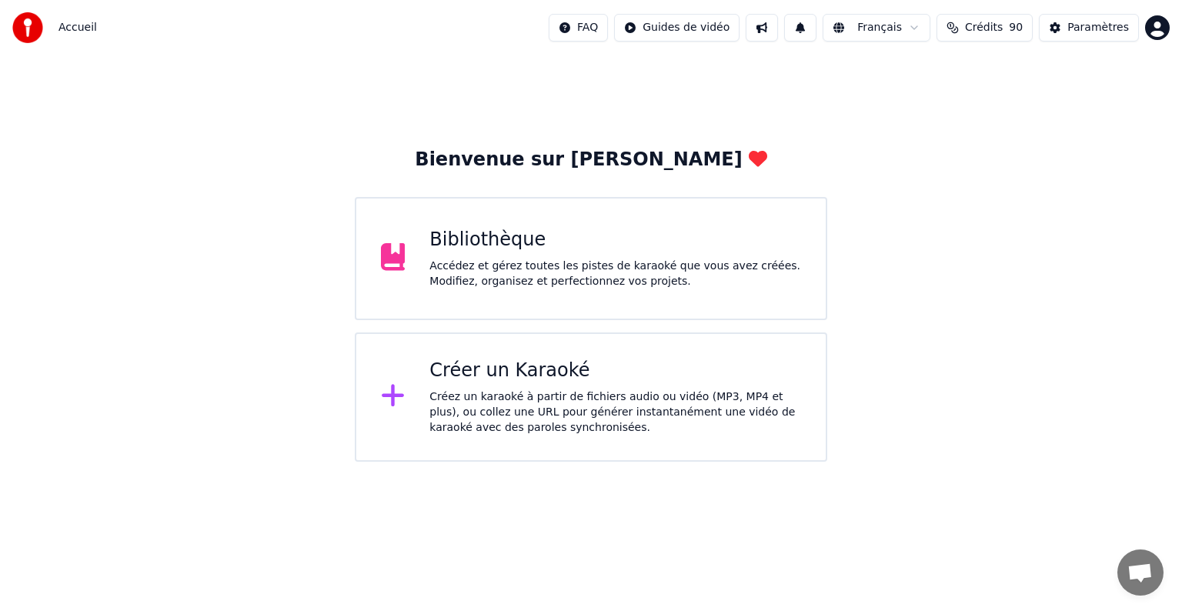
click at [562, 255] on div "Bibliothèque Accédez et gérez toutes les pistes de karaoké que vous avez créées…" at bounding box center [615, 259] width 372 height 62
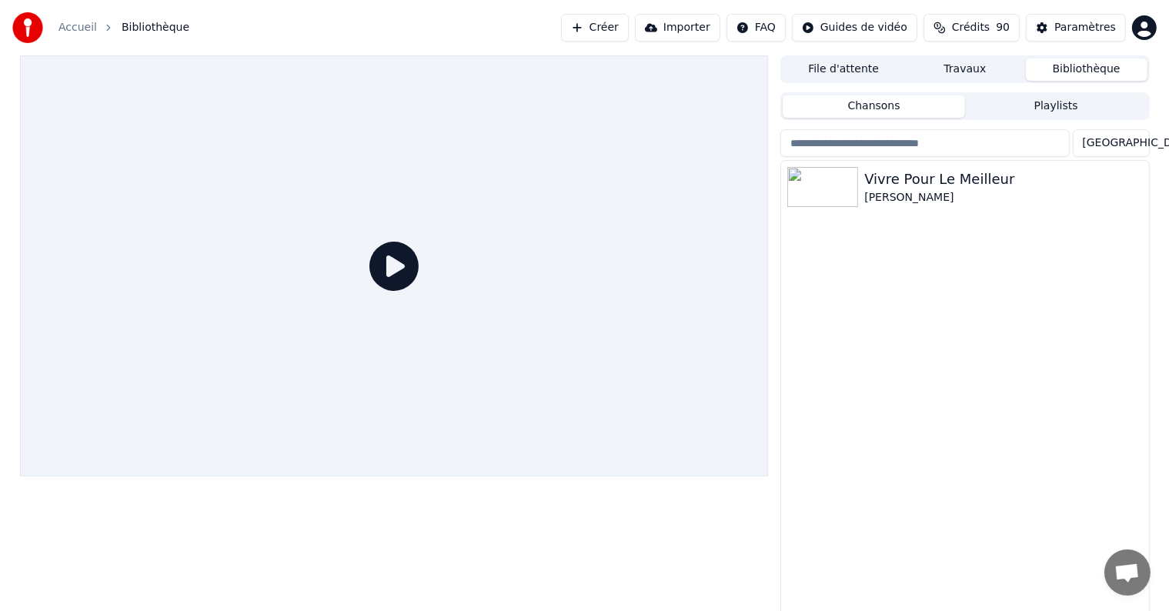
click at [862, 74] on button "File d'attente" at bounding box center [844, 69] width 122 height 22
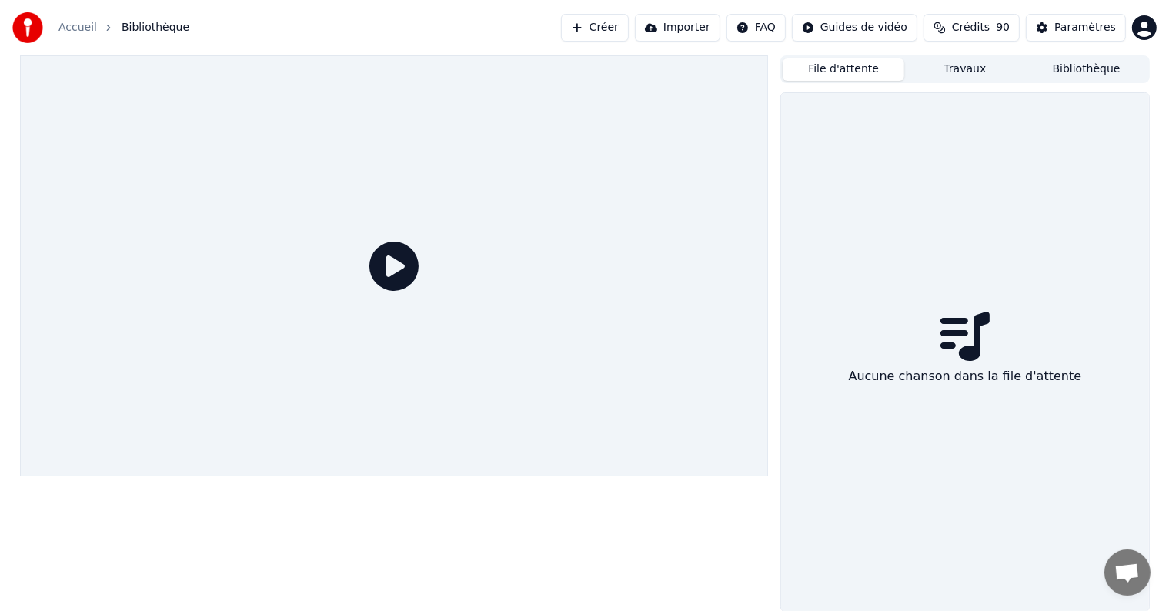
click at [629, 28] on button "Créer" at bounding box center [595, 28] width 68 height 28
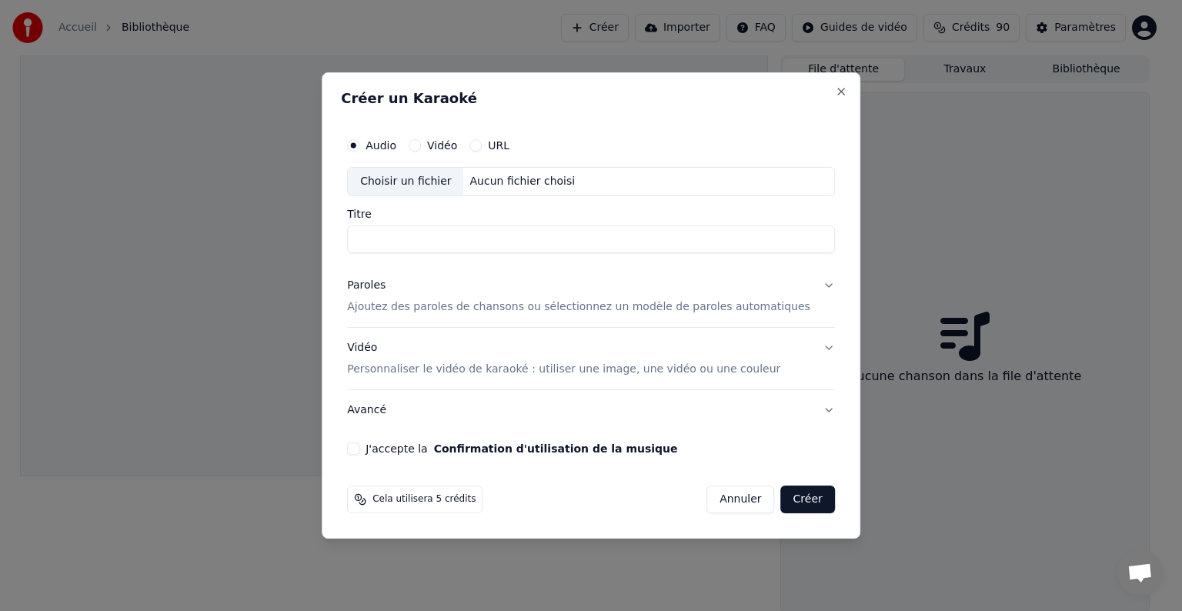
click at [467, 241] on input "Titre" at bounding box center [591, 239] width 488 height 28
click at [835, 92] on button "Close" at bounding box center [841, 91] width 12 height 12
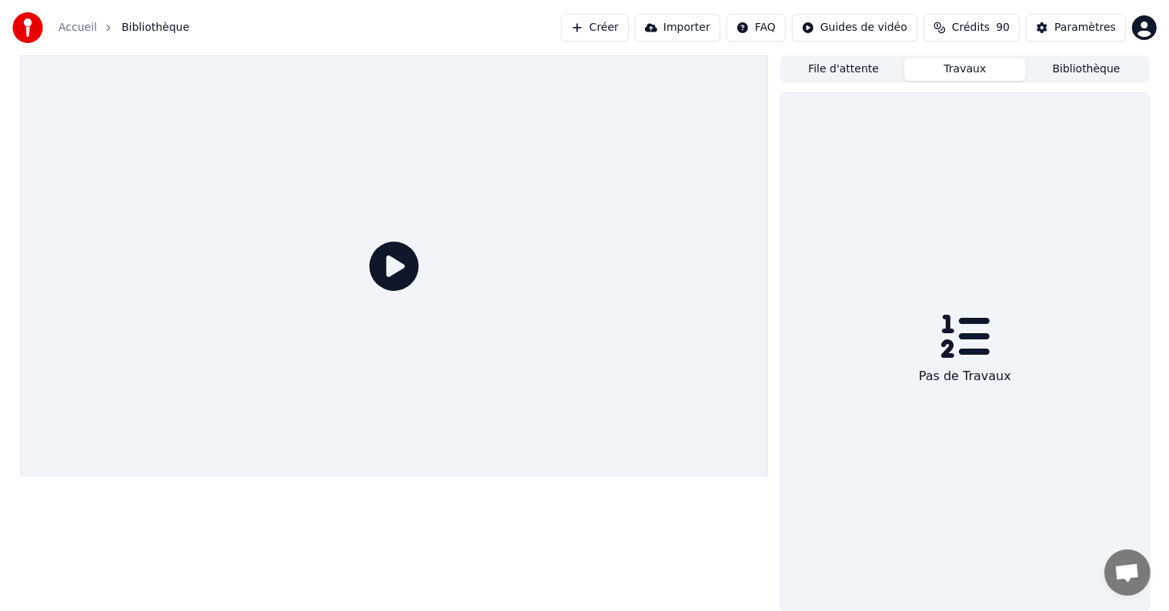
click at [976, 69] on button "Travaux" at bounding box center [965, 69] width 122 height 22
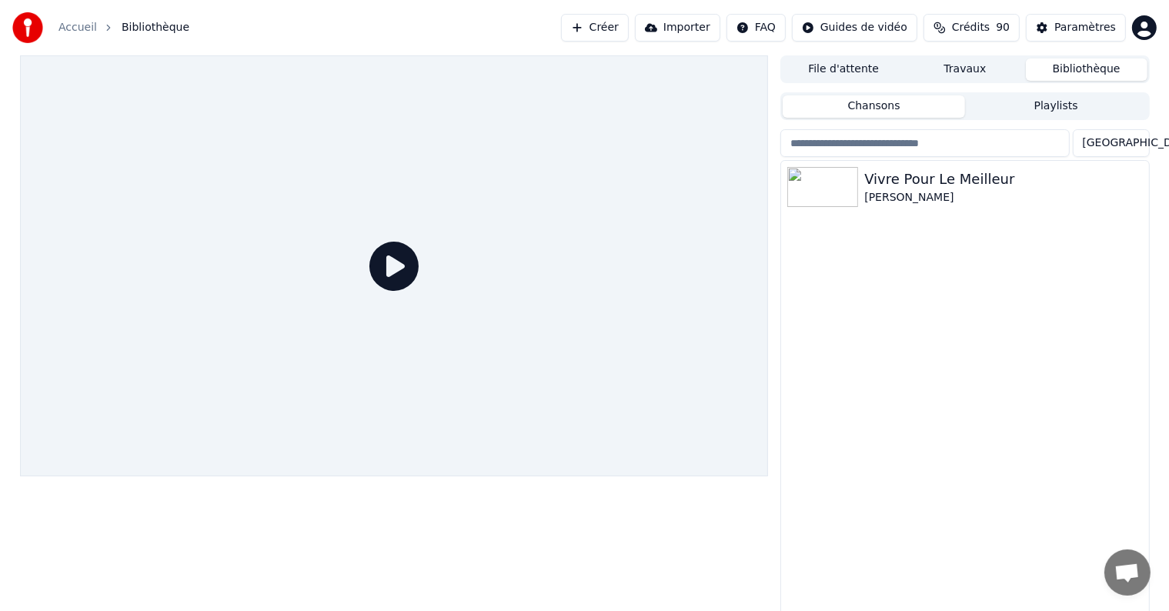
click at [1068, 65] on button "Bibliothèque" at bounding box center [1087, 69] width 122 height 22
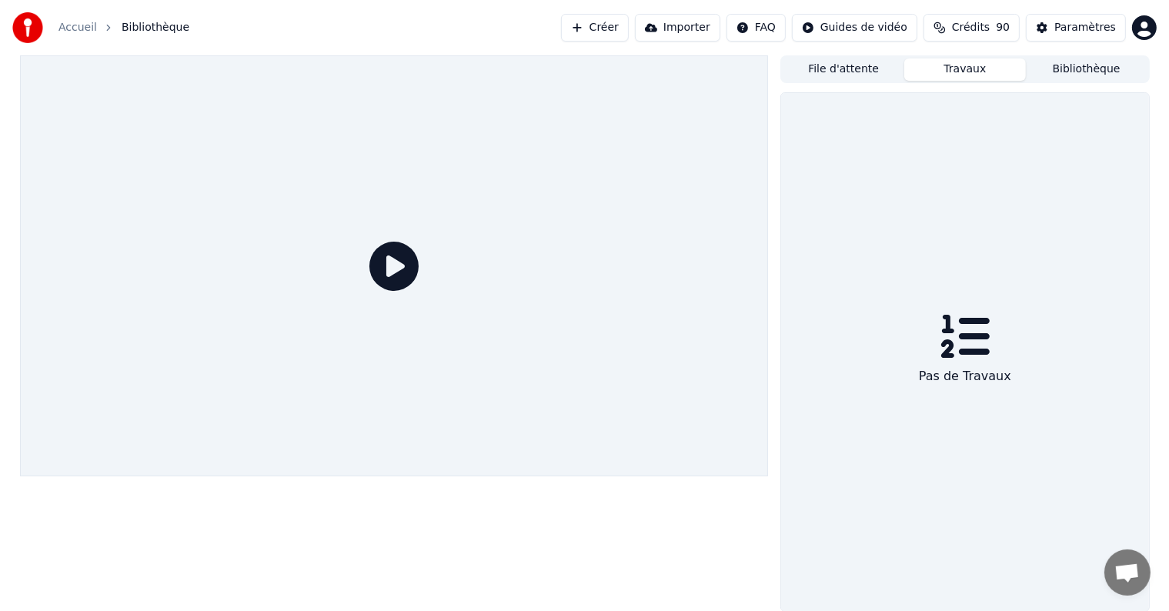
click at [982, 58] on button "Travaux" at bounding box center [965, 69] width 122 height 22
click at [629, 28] on button "Créer" at bounding box center [595, 28] width 68 height 28
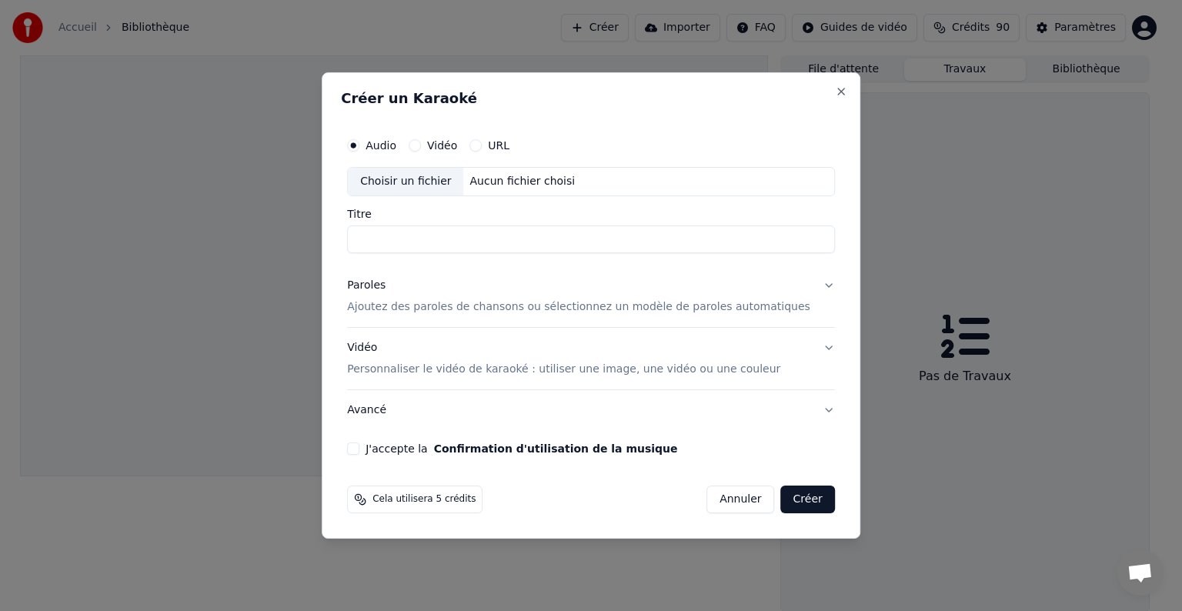
click at [402, 240] on input "Titre" at bounding box center [591, 239] width 488 height 28
click at [440, 180] on div "Choisir un fichier" at bounding box center [405, 182] width 115 height 28
type input "**********"
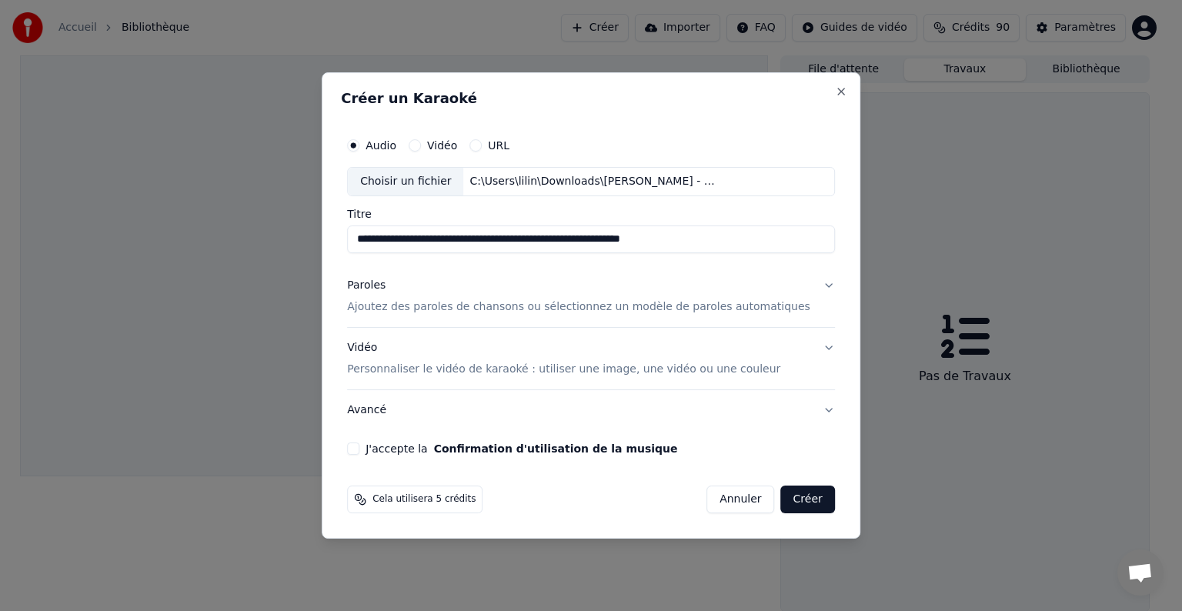
click at [803, 286] on button "Paroles Ajoutez des paroles de chansons ou sélectionnez un modèle de paroles au…" at bounding box center [591, 296] width 488 height 62
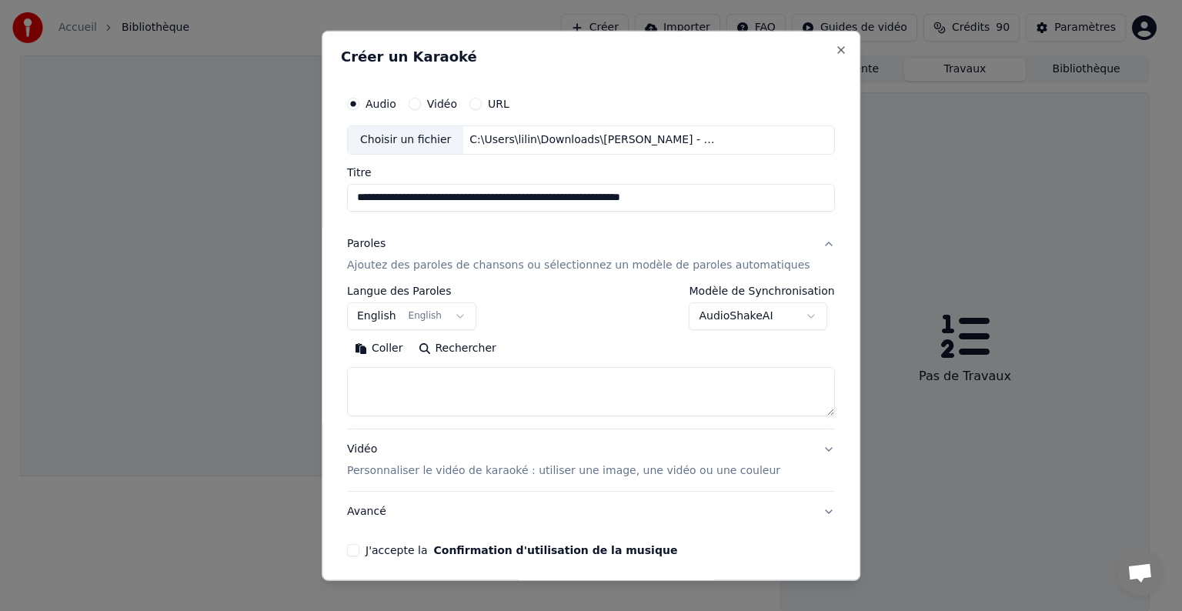
click at [459, 314] on body "**********" at bounding box center [584, 305] width 1169 height 611
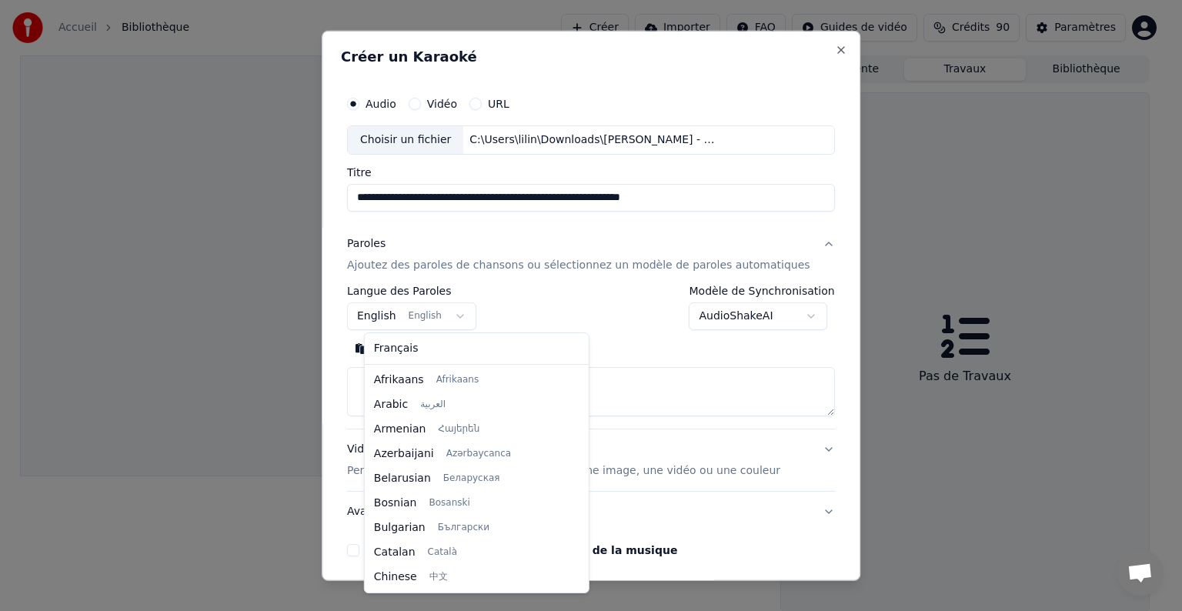
scroll to position [123, 0]
select select "**"
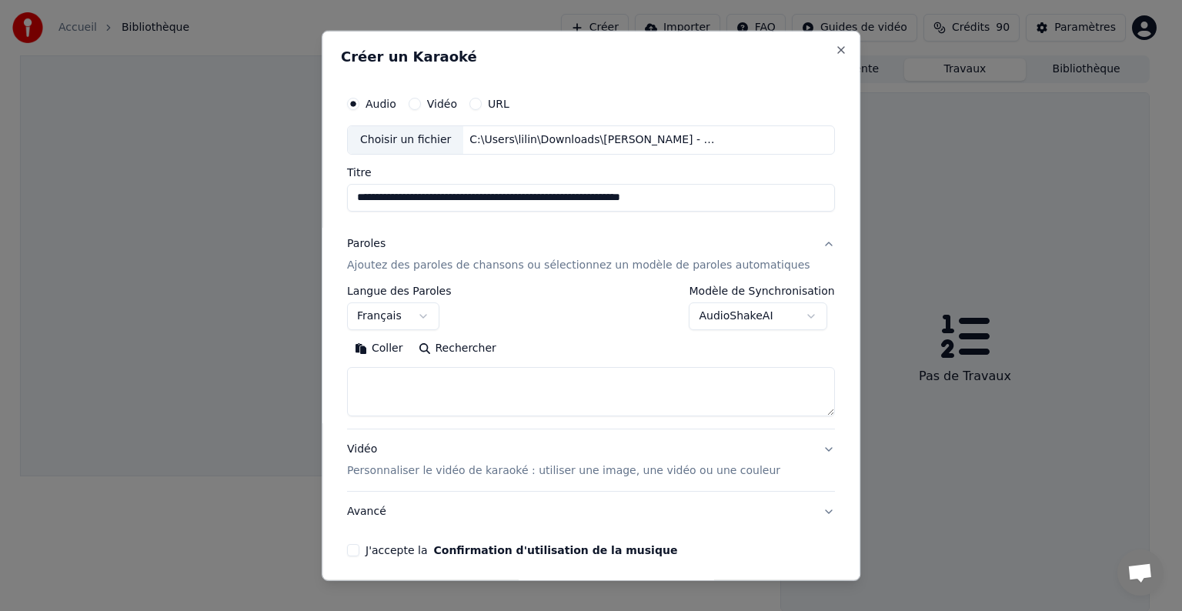
click at [403, 348] on button "Coller" at bounding box center [379, 348] width 64 height 25
click at [359, 546] on button "J'accepte la Confirmation d'utilisation de la musique" at bounding box center [353, 550] width 12 height 12
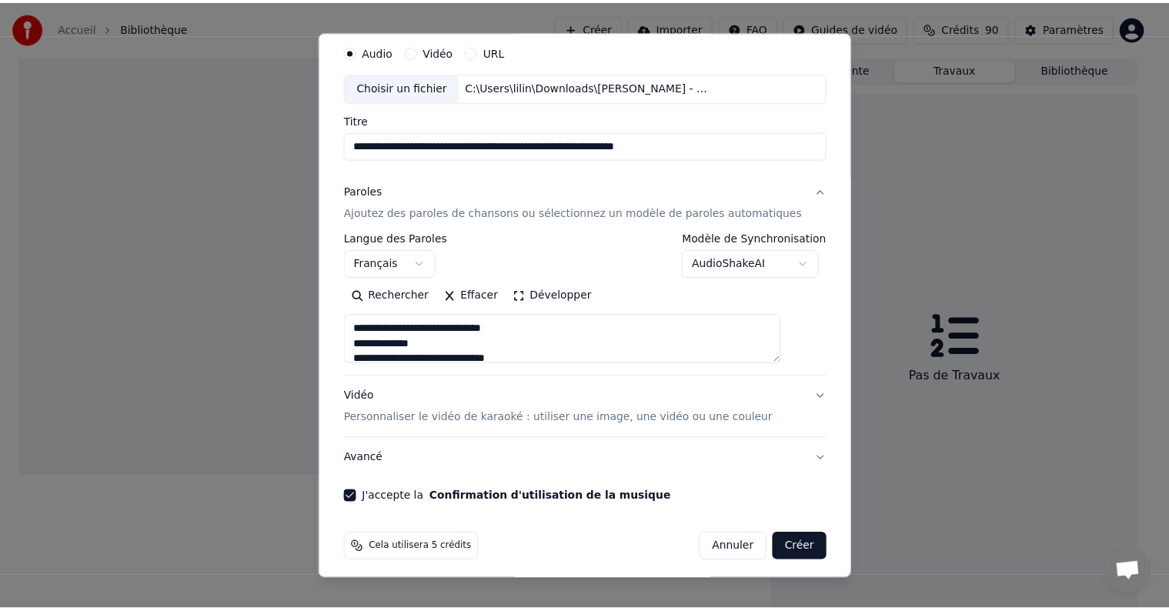
scroll to position [58, 0]
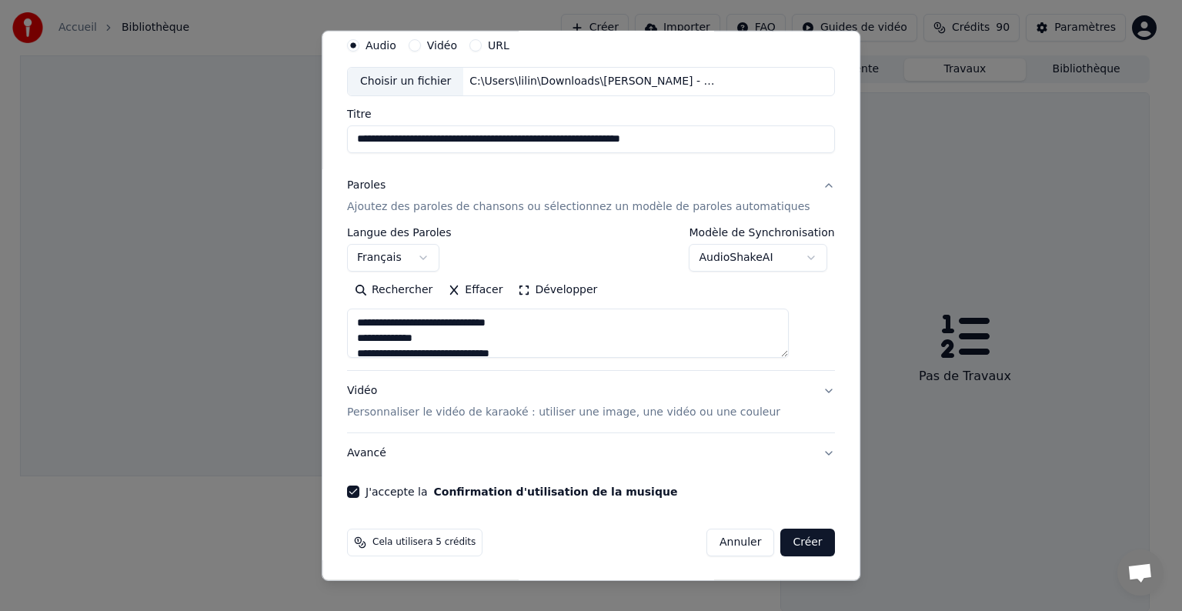
click at [782, 544] on button "Créer" at bounding box center [808, 543] width 54 height 28
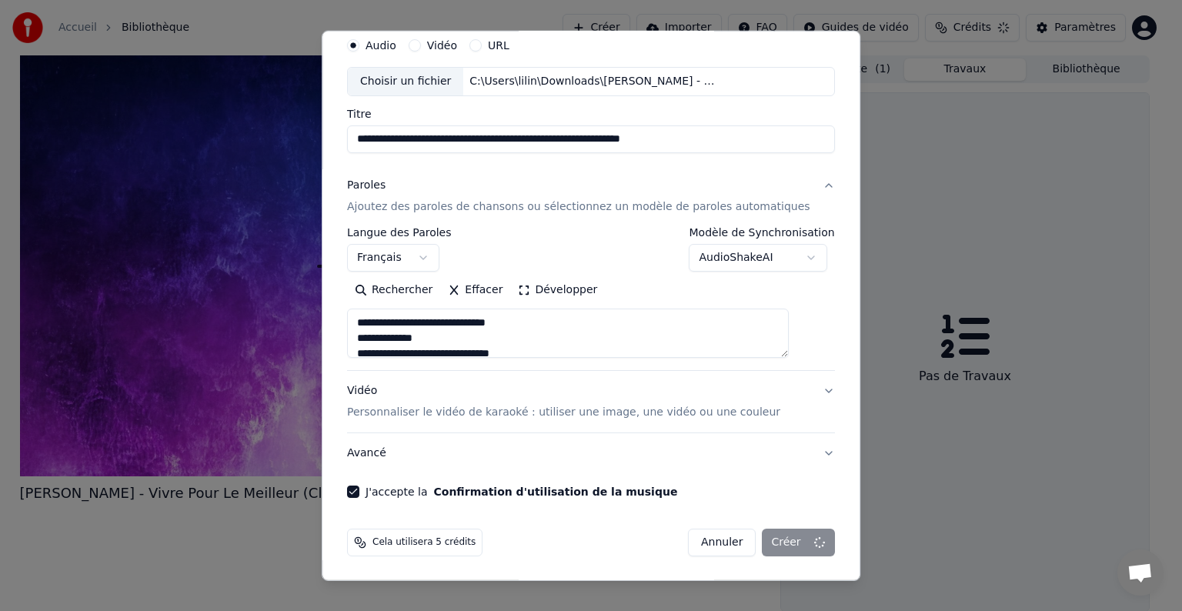
type textarea "**********"
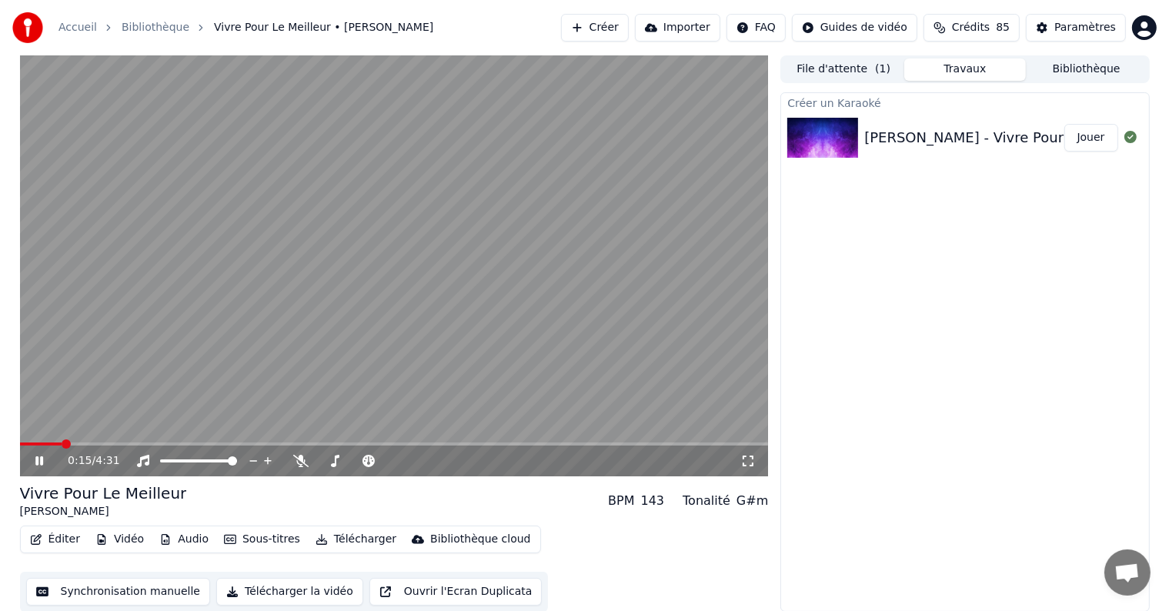
click at [46, 461] on icon at bounding box center [50, 461] width 36 height 12
click at [847, 62] on button "File d'attente ( 1 )" at bounding box center [844, 69] width 122 height 22
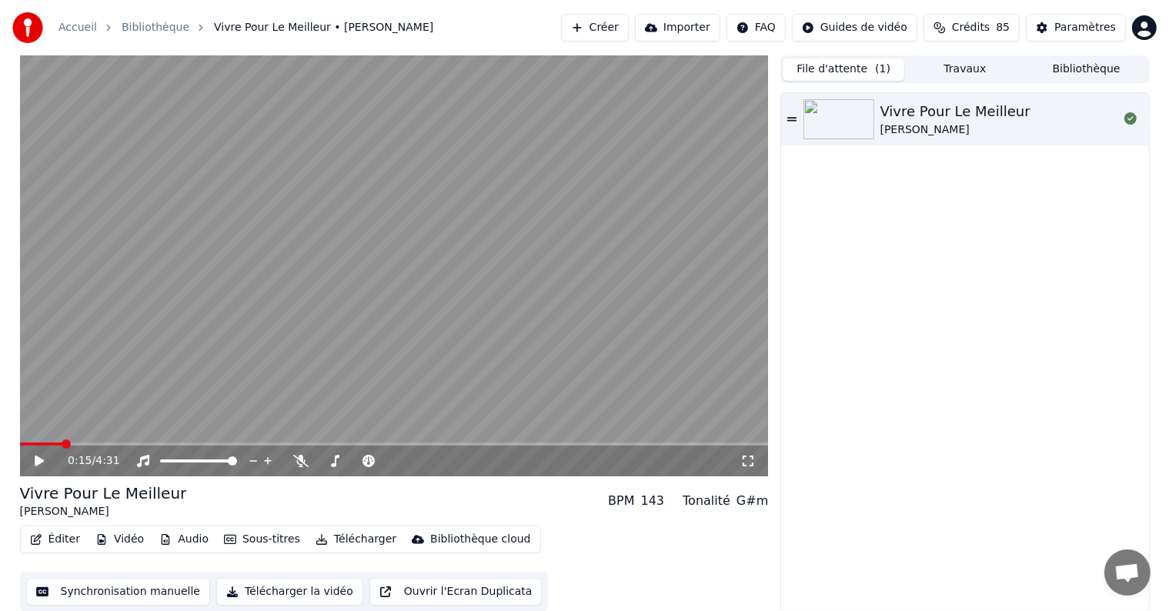
click at [790, 115] on icon at bounding box center [791, 119] width 9 height 11
click at [45, 456] on icon at bounding box center [50, 461] width 36 height 12
